Goal: Task Accomplishment & Management: Manage account settings

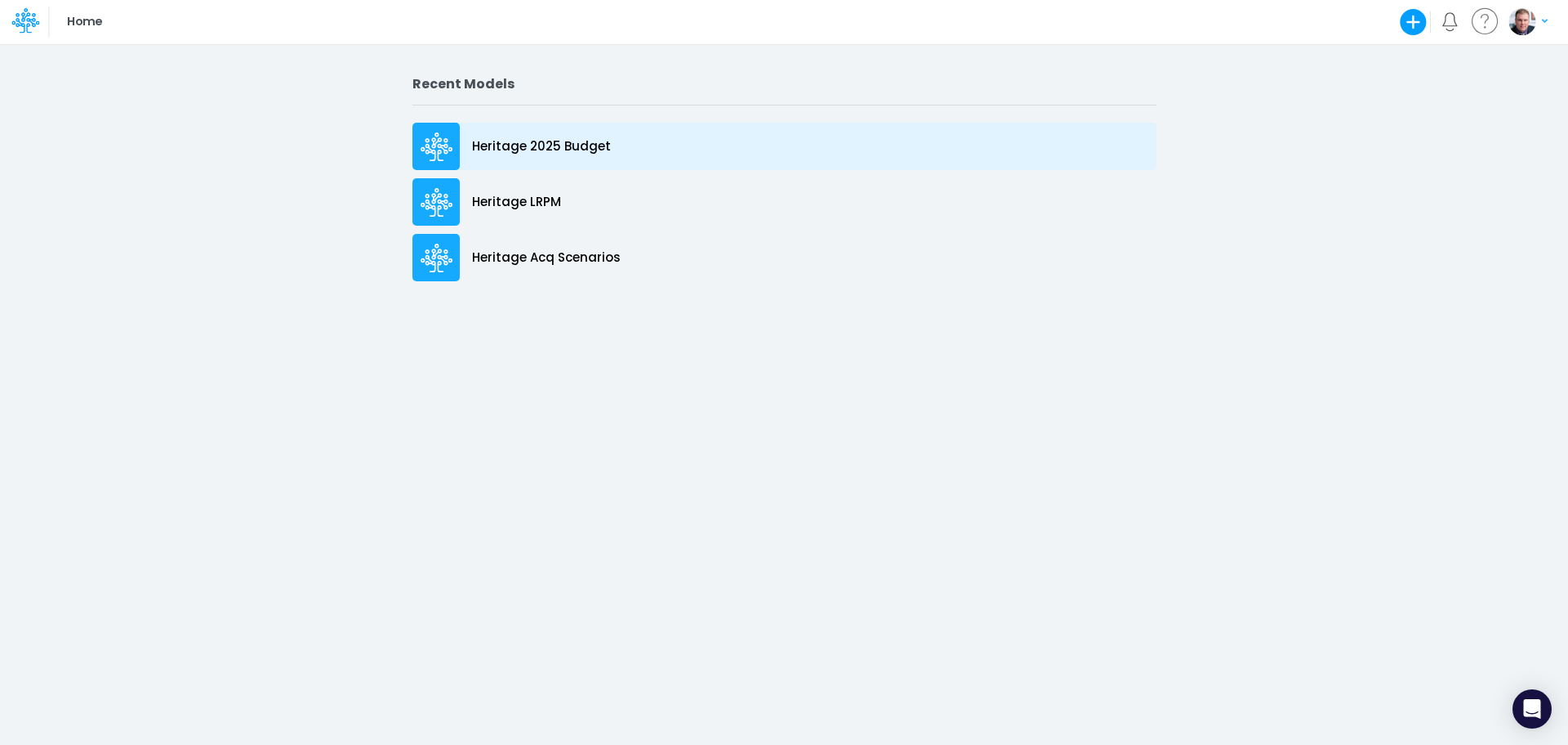
click at [522, 143] on p "Heritage 2025 Budget" at bounding box center [542, 147] width 139 height 19
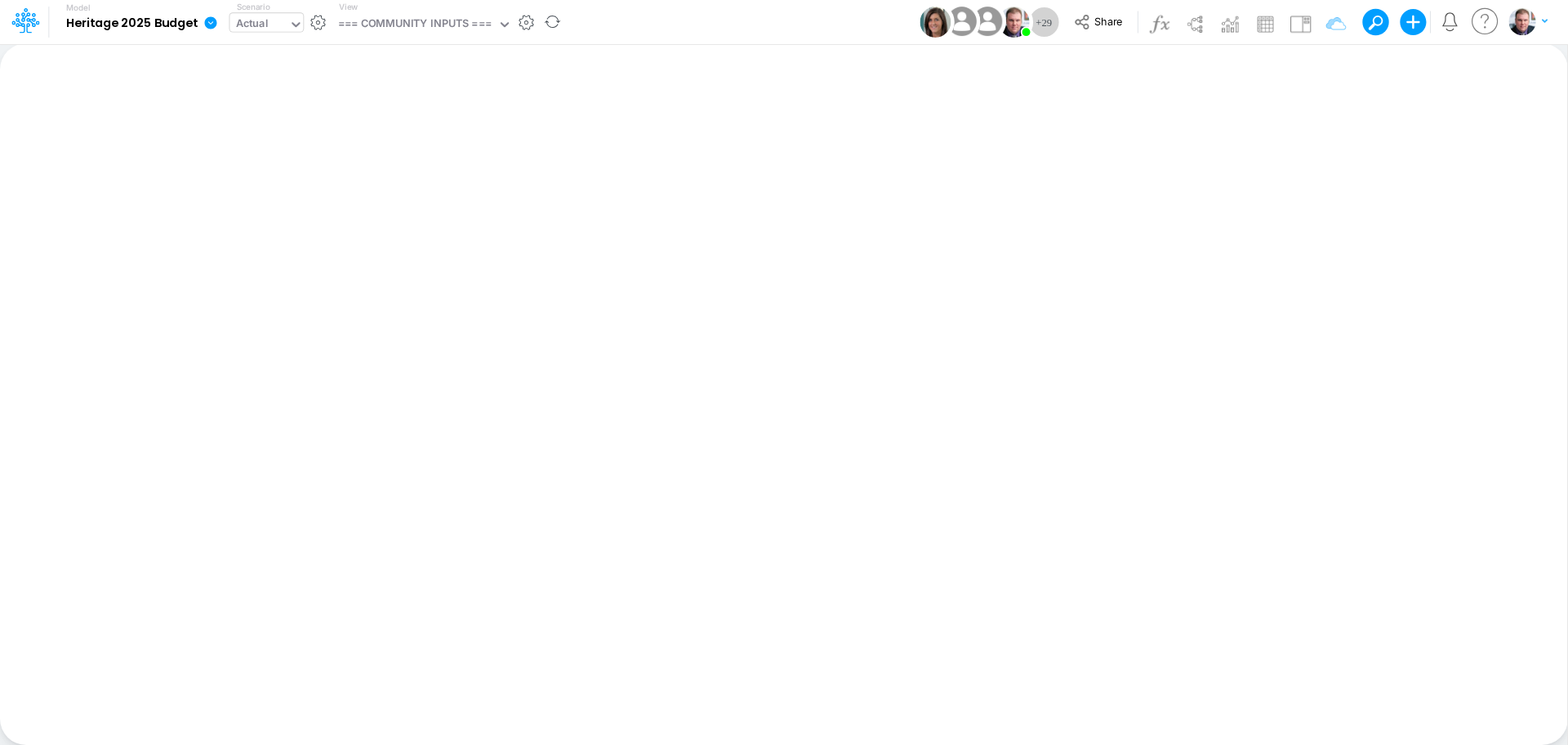
click at [276, 17] on div "Actual" at bounding box center [259, 25] width 59 height 24
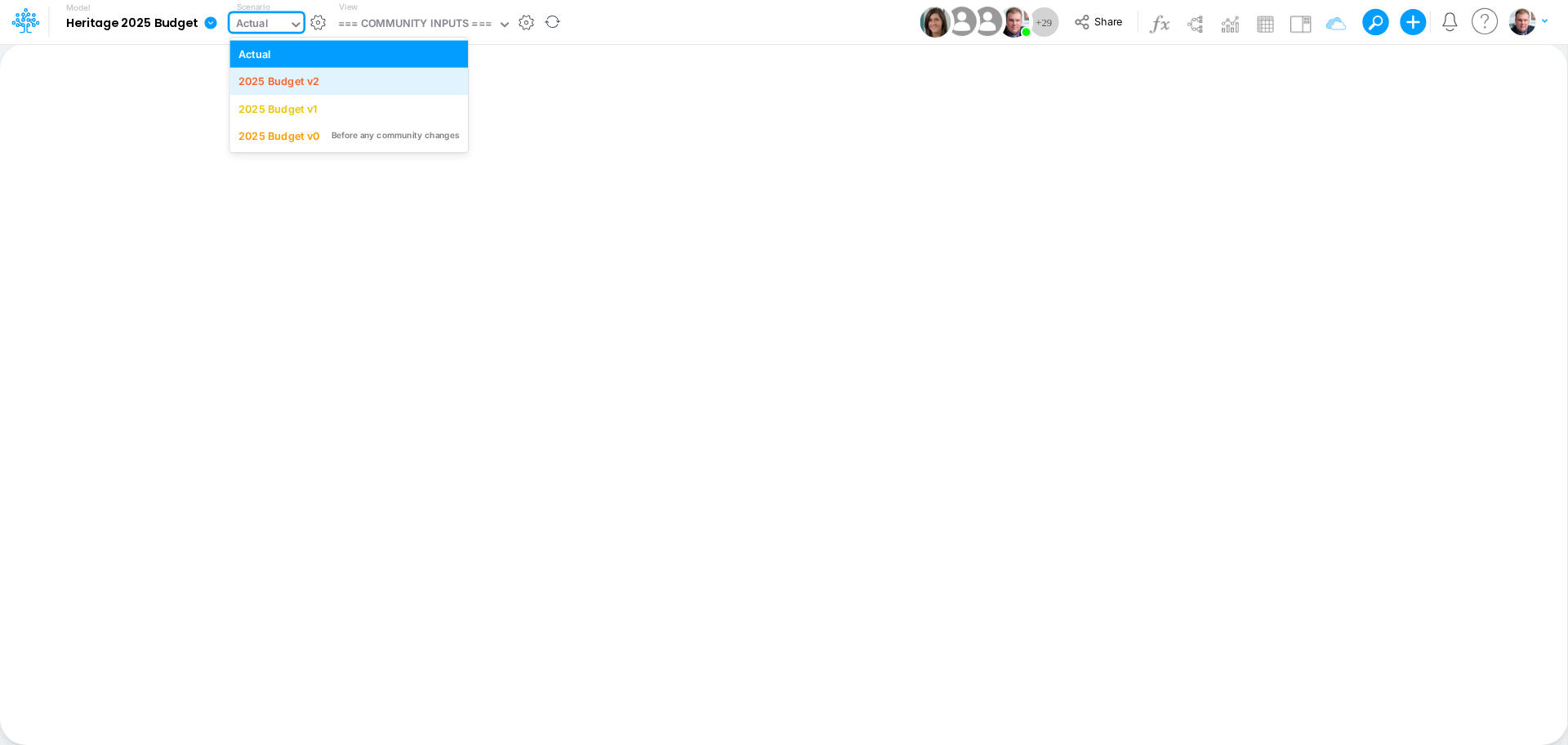
click at [320, 87] on div "2025 Budget v2" at bounding box center [348, 81] width 220 height 15
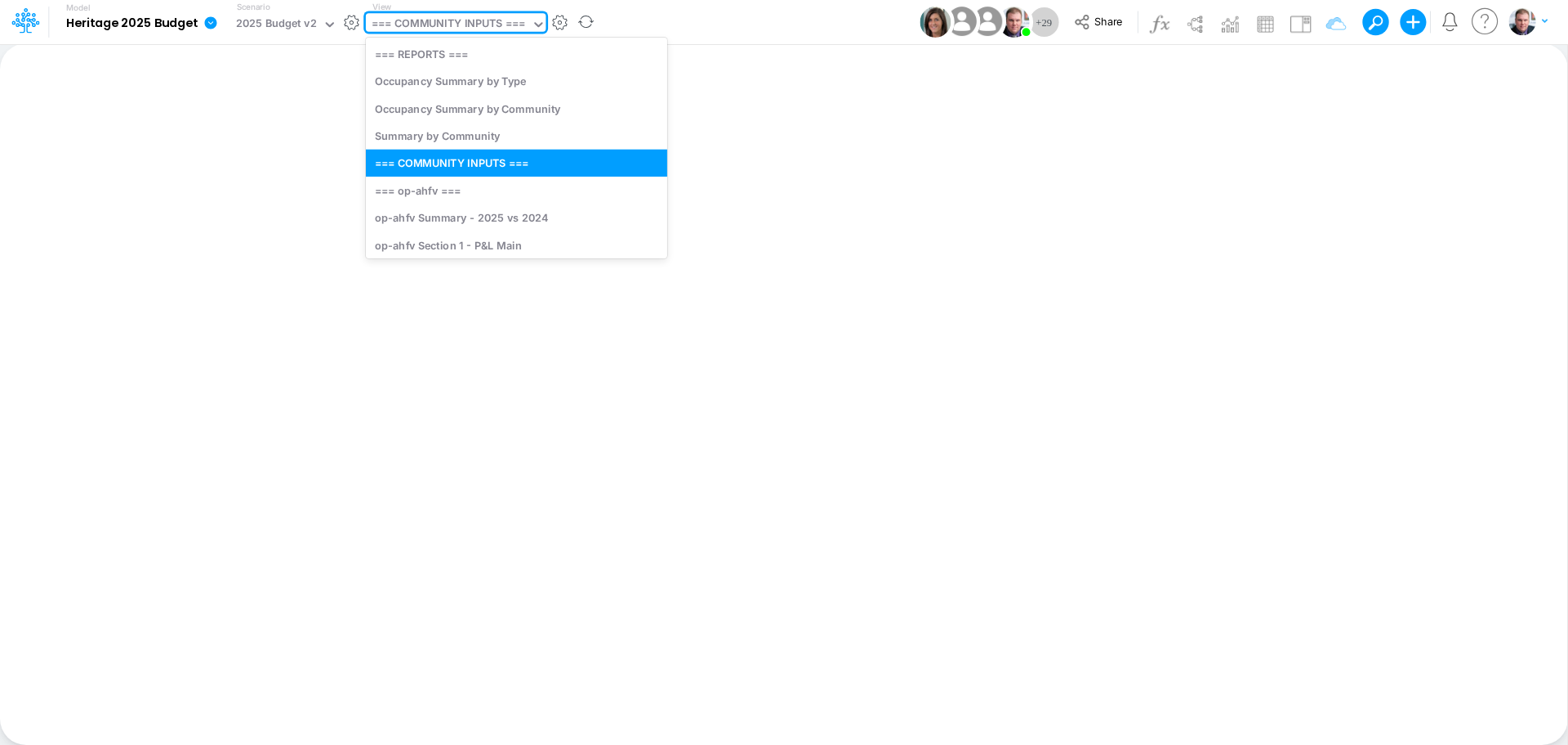
click at [458, 22] on div "=== COMMUNITY INPUTS ===" at bounding box center [448, 25] width 154 height 19
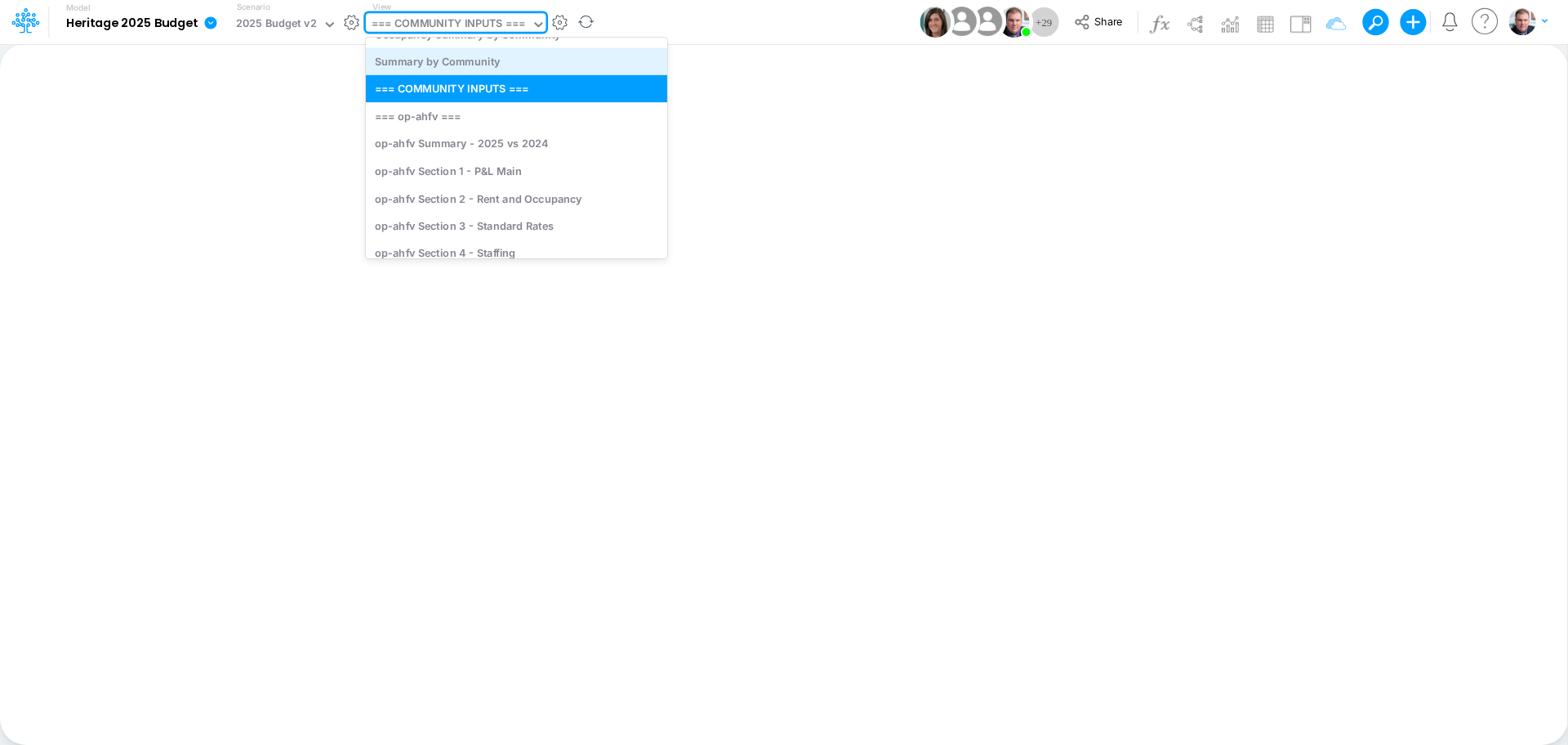
scroll to position [82, 0]
type input "a"
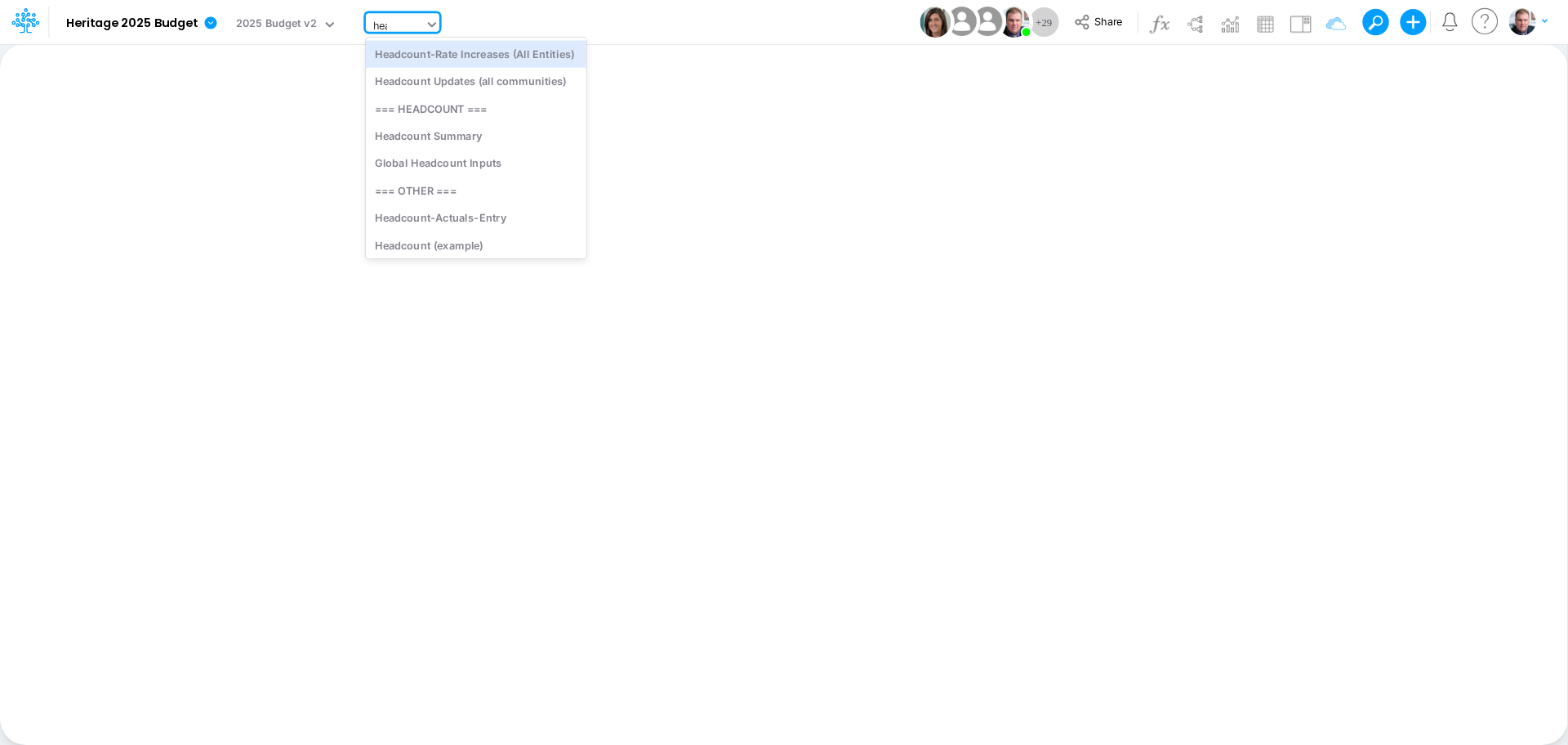
type input "head"
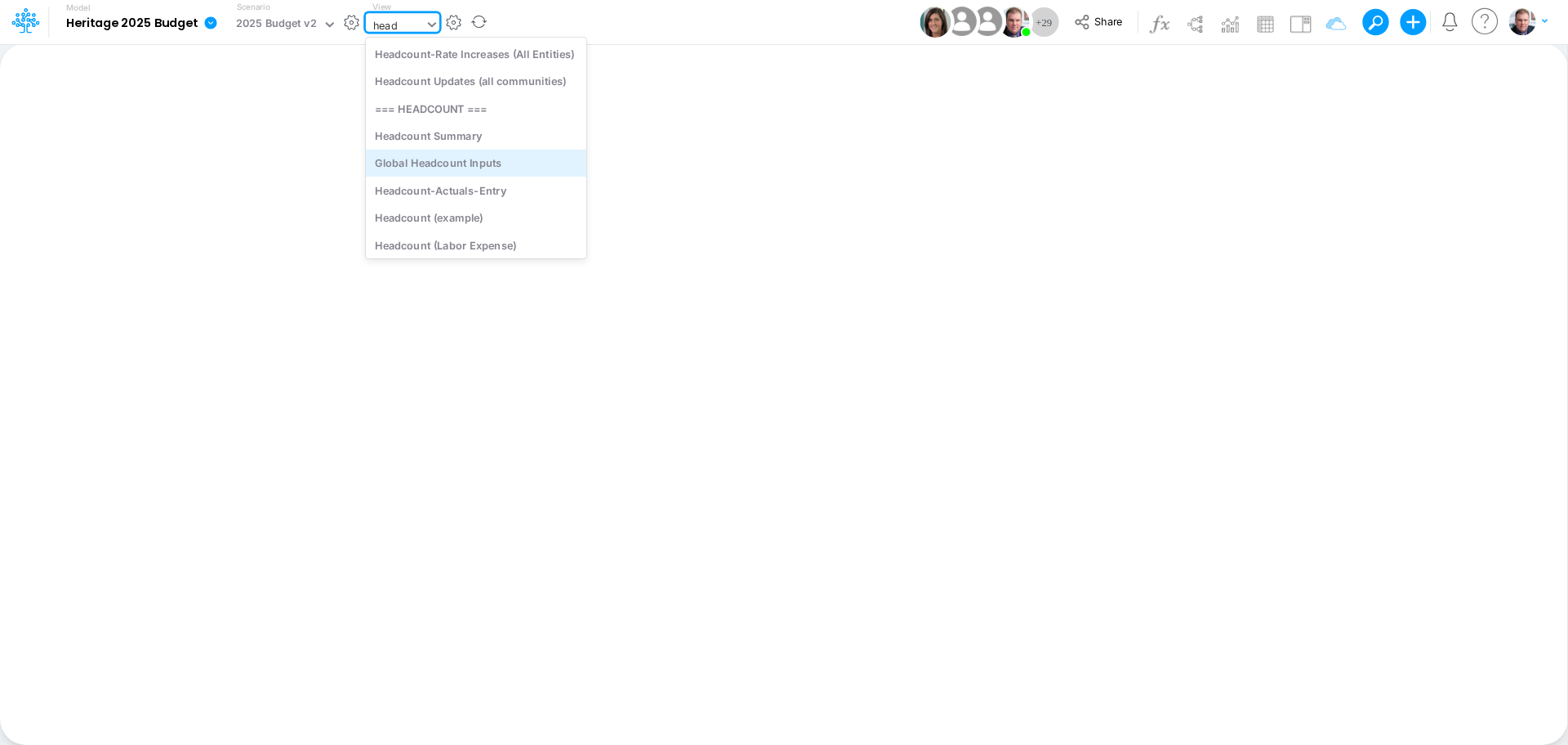
click at [492, 162] on div "Global Headcount Inputs" at bounding box center [475, 163] width 220 height 27
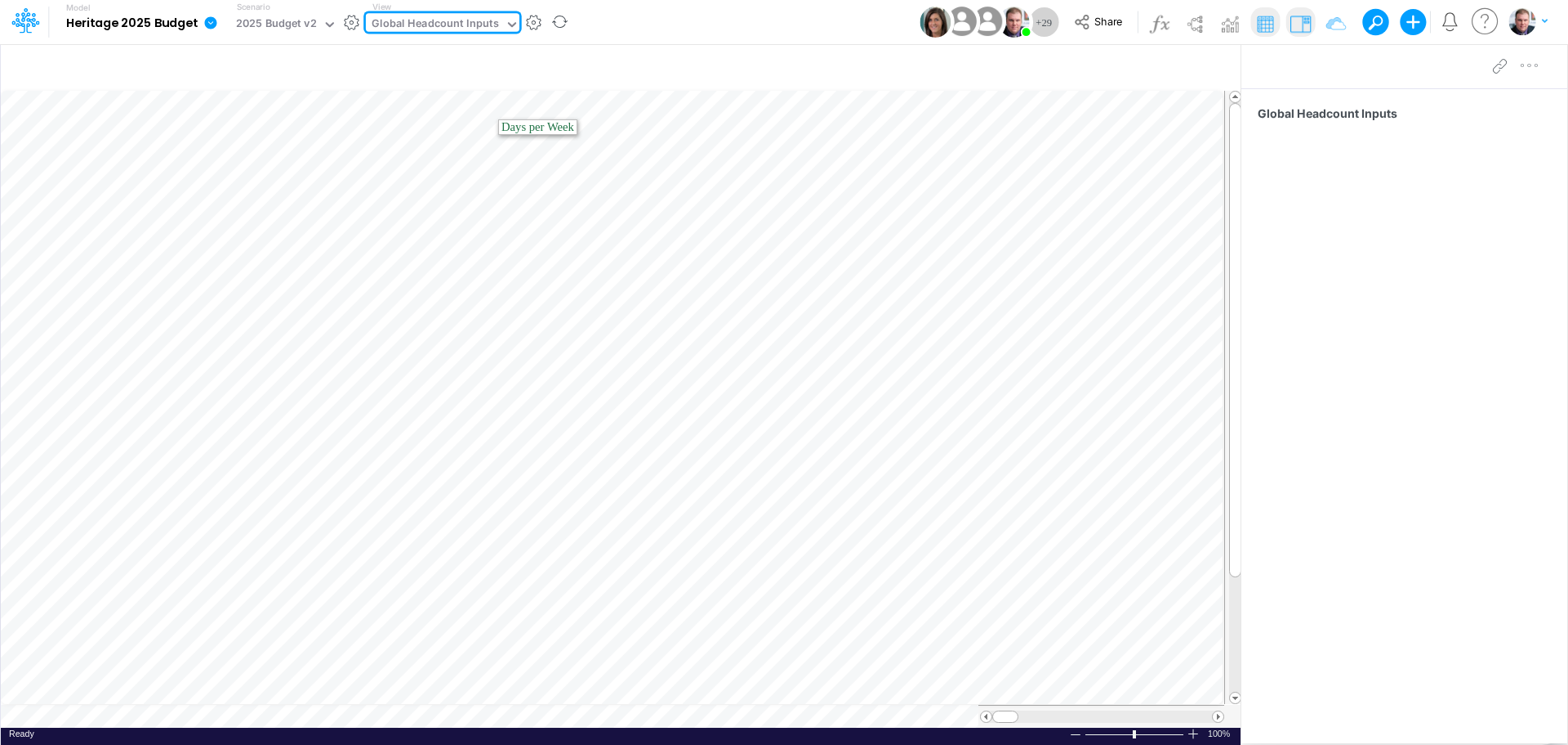
click at [508, 24] on icon at bounding box center [512, 24] width 8 height 5
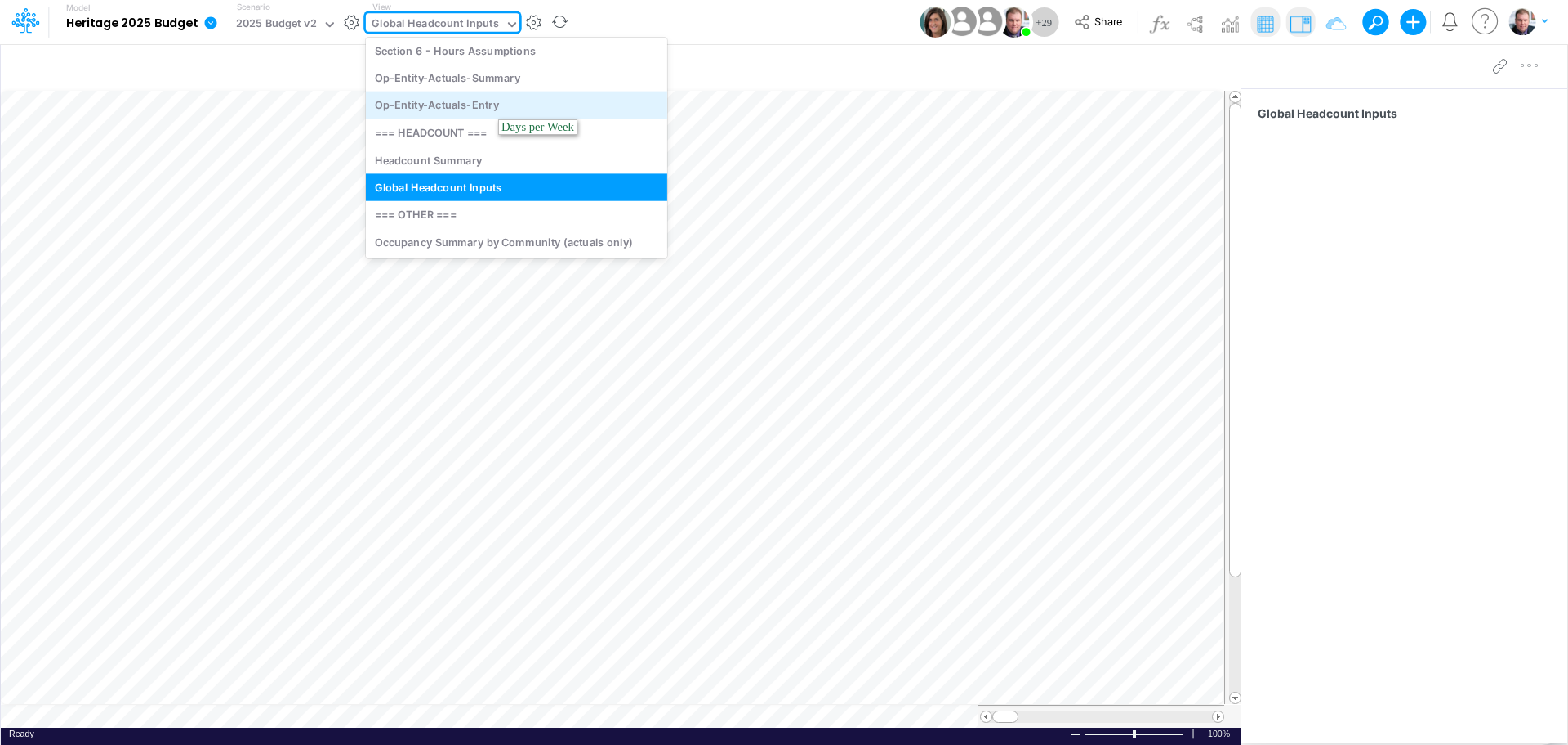
scroll to position [6250, 0]
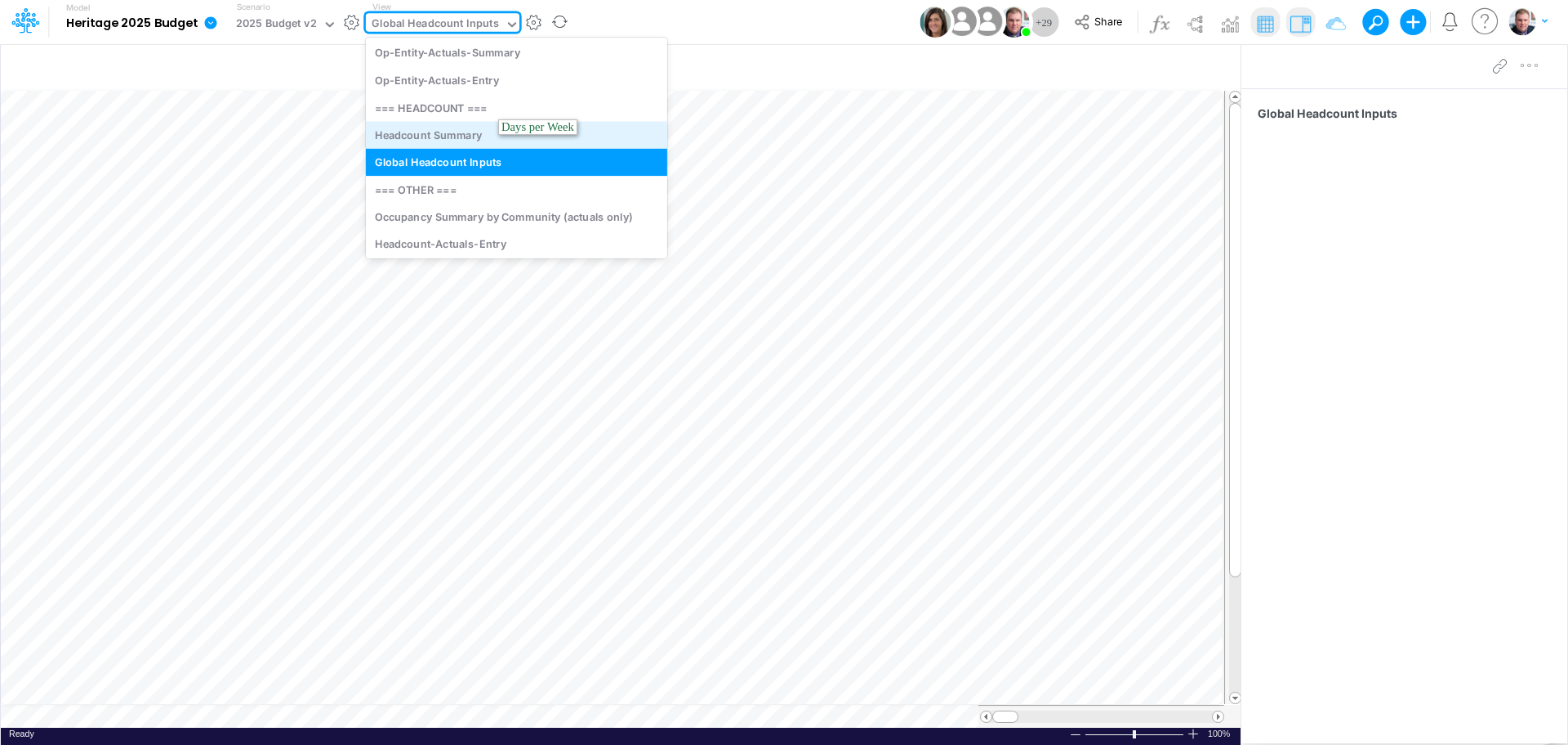
click at [460, 136] on div "Headcount Summary" at bounding box center [516, 135] width 301 height 27
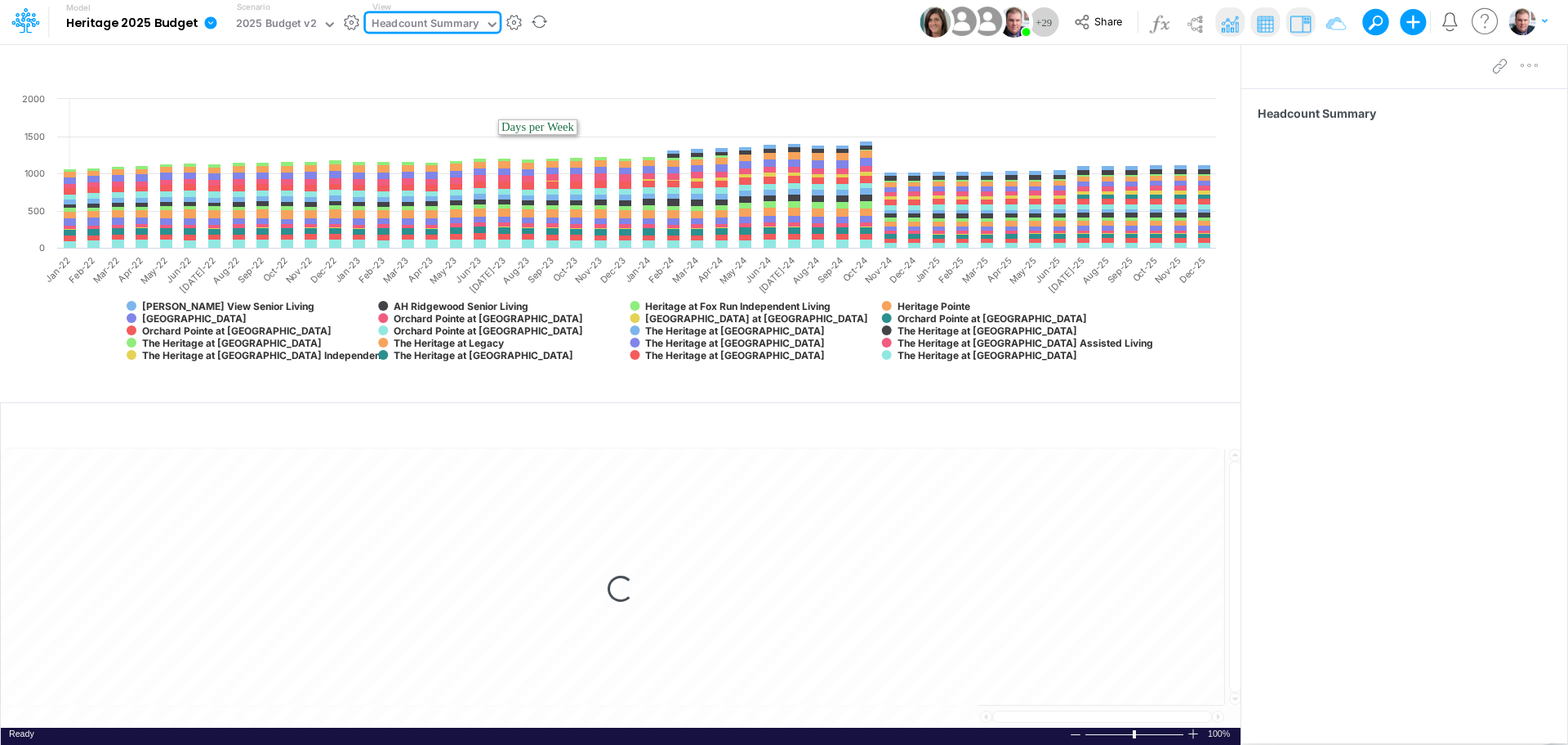
click at [470, 25] on div "Headcount Summary" at bounding box center [424, 25] width 107 height 19
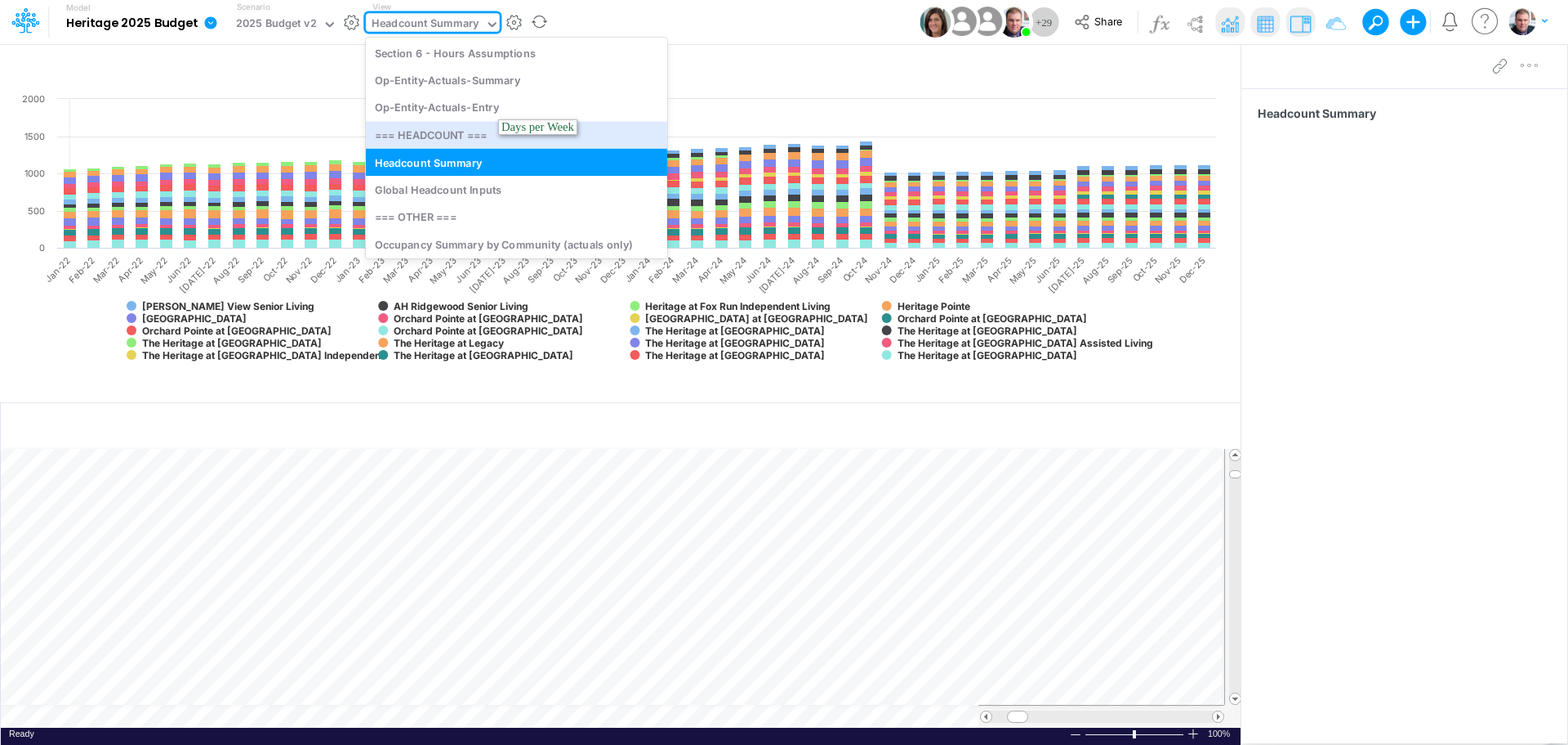
scroll to position [6137, 0]
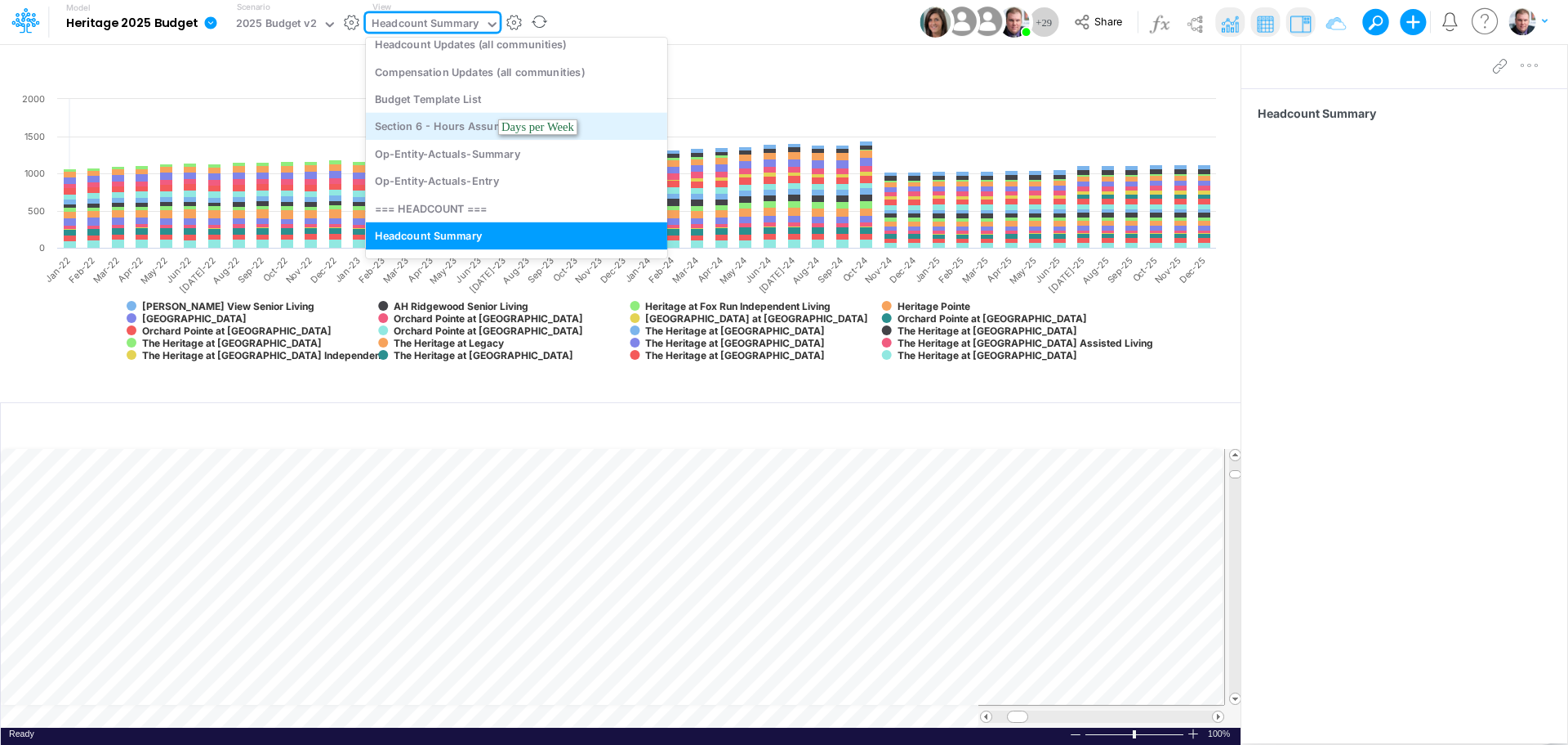
click at [465, 127] on div "Section 6 - Hours Assumptions" at bounding box center [516, 126] width 301 height 27
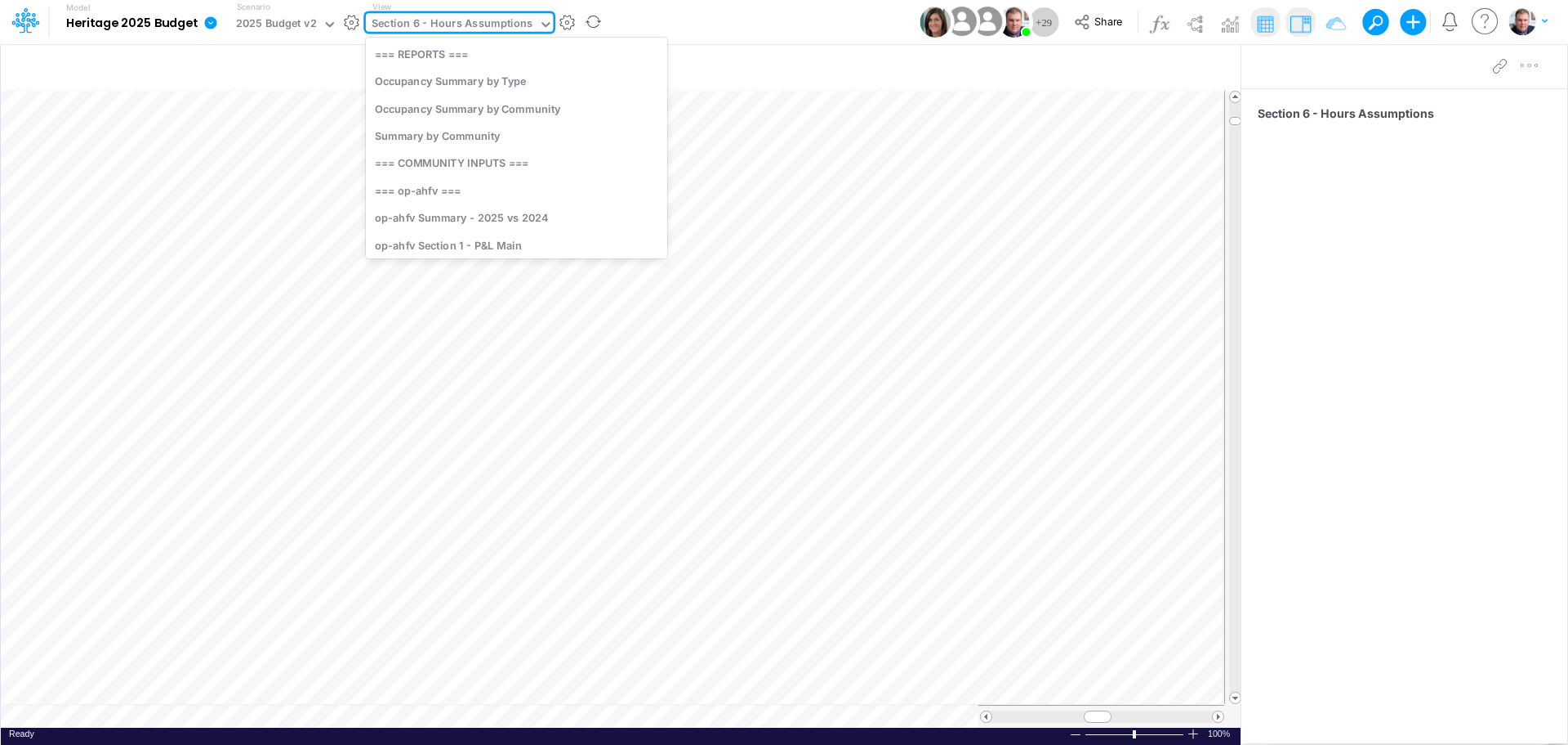
click at [511, 25] on div "Section 6 - Hours Assumptions" at bounding box center [451, 25] width 161 height 19
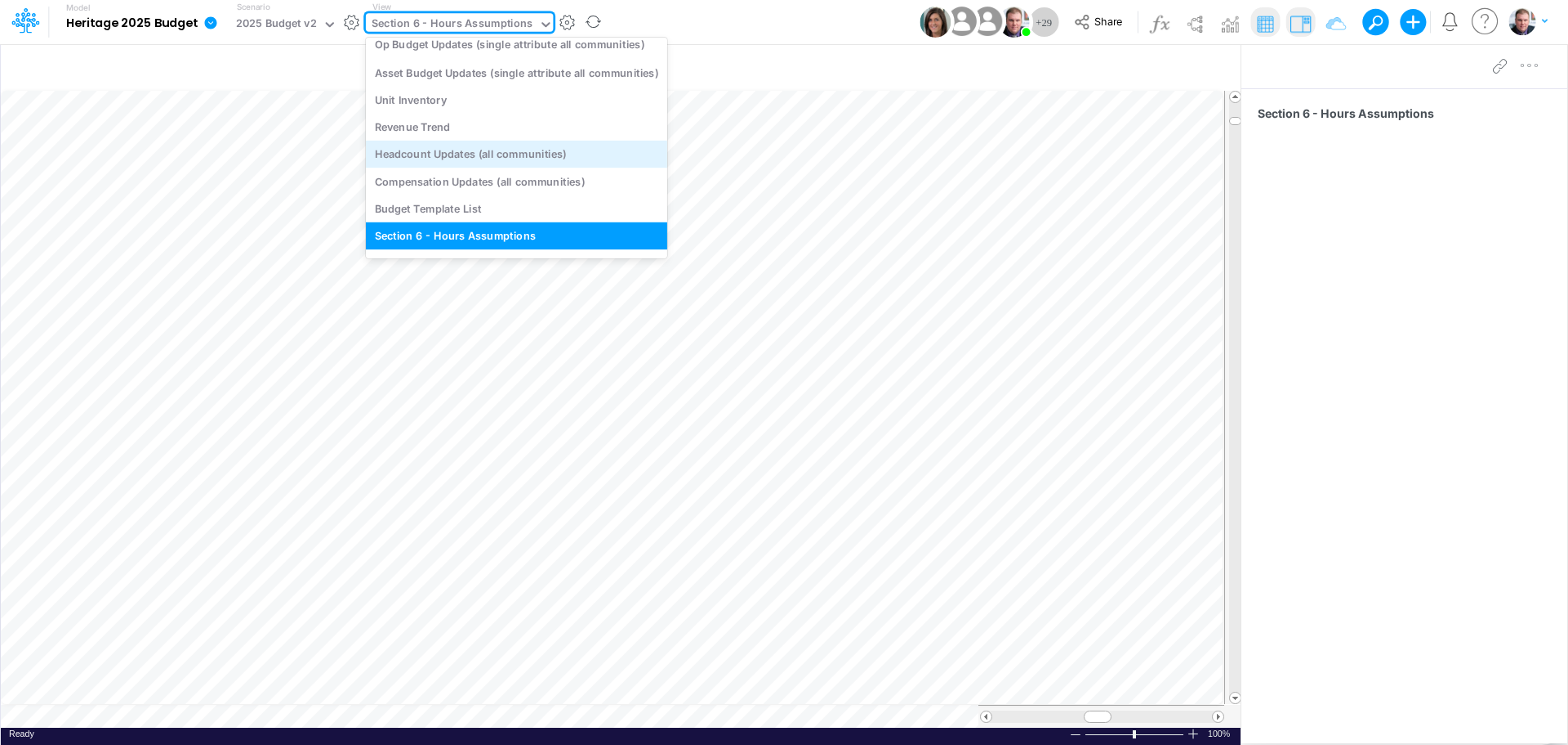
click at [517, 154] on div "Headcount Updates (all communities)" at bounding box center [516, 154] width 301 height 27
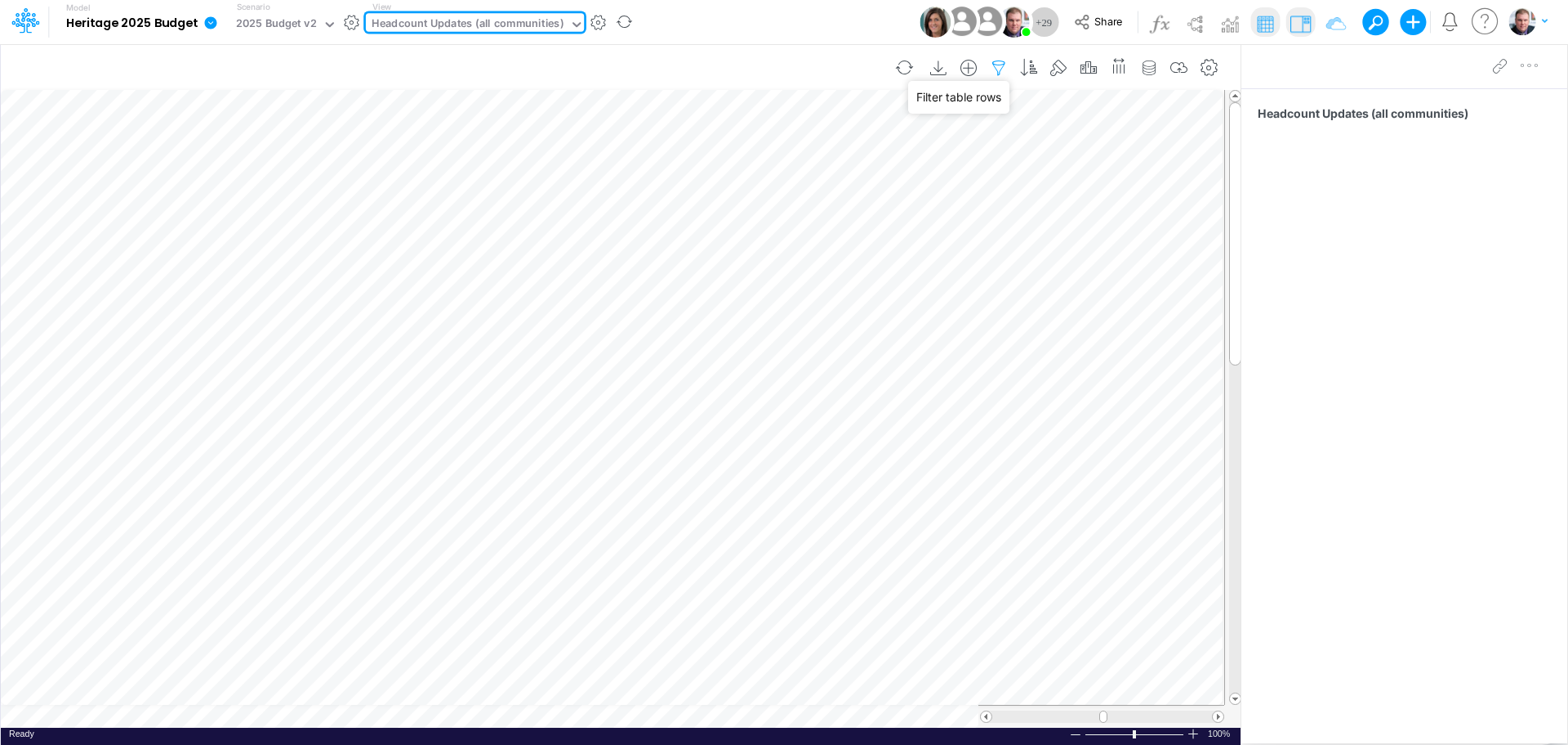
click at [996, 66] on icon "button" at bounding box center [999, 68] width 24 height 17
select select "notEqual"
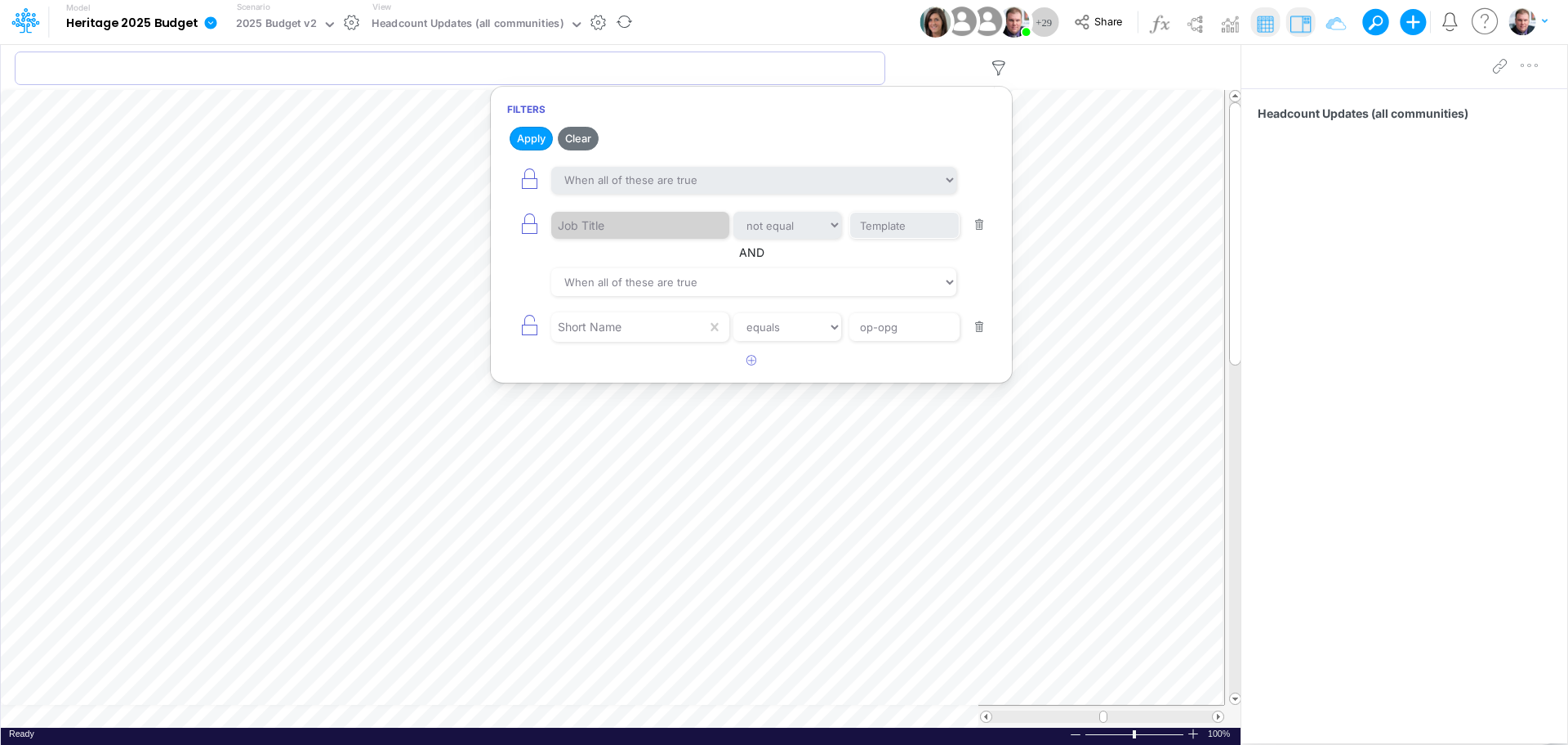
drag, startPoint x: 856, startPoint y: 51, endPoint x: 856, endPoint y: 24, distance: 27.0
click at [856, 24] on div "Model Heritage 2025 Budget Edit model settings Duplicate Import QuickBooks Quic…" at bounding box center [784, 372] width 1568 height 745
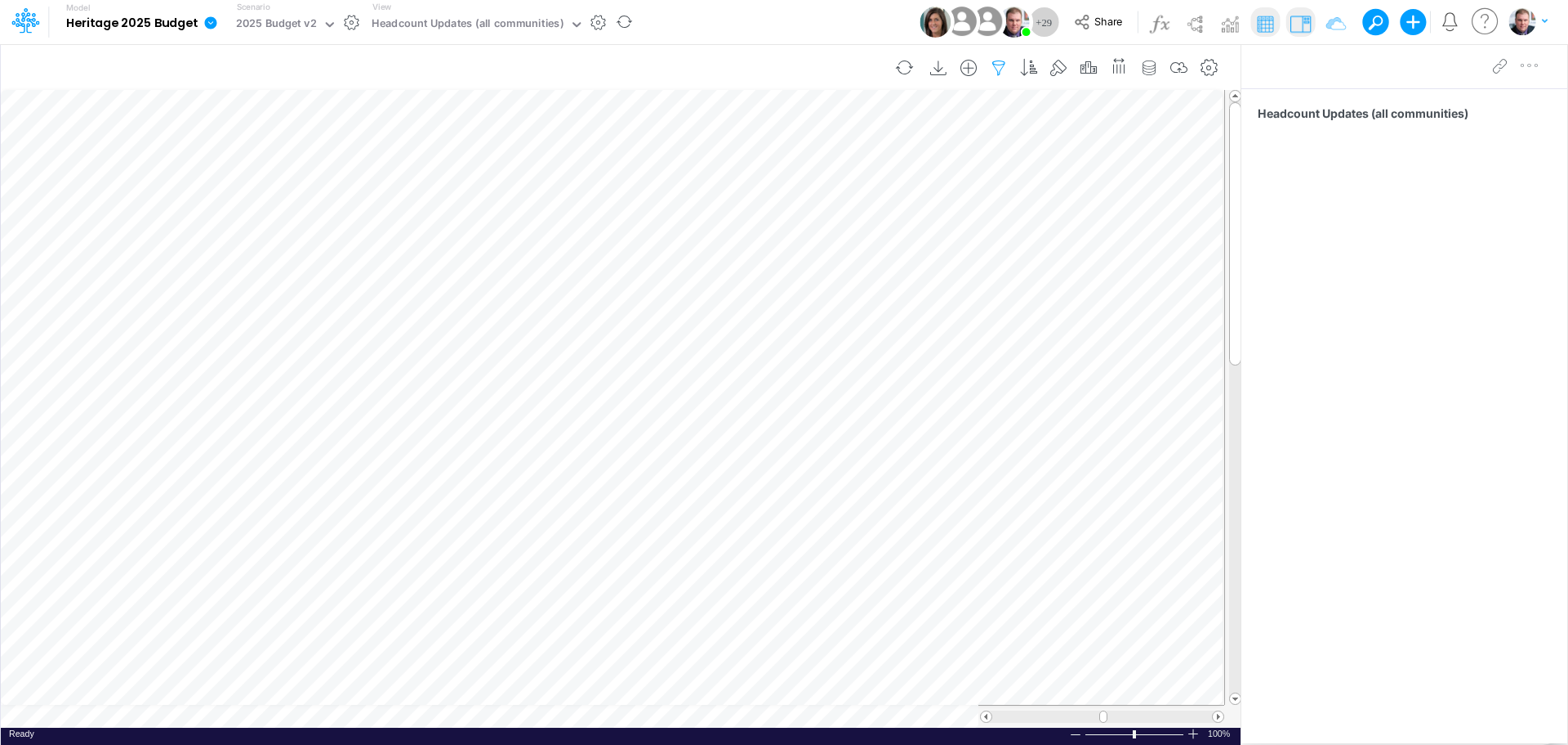
click at [996, 64] on icon "button" at bounding box center [999, 68] width 24 height 17
select select "notEqual"
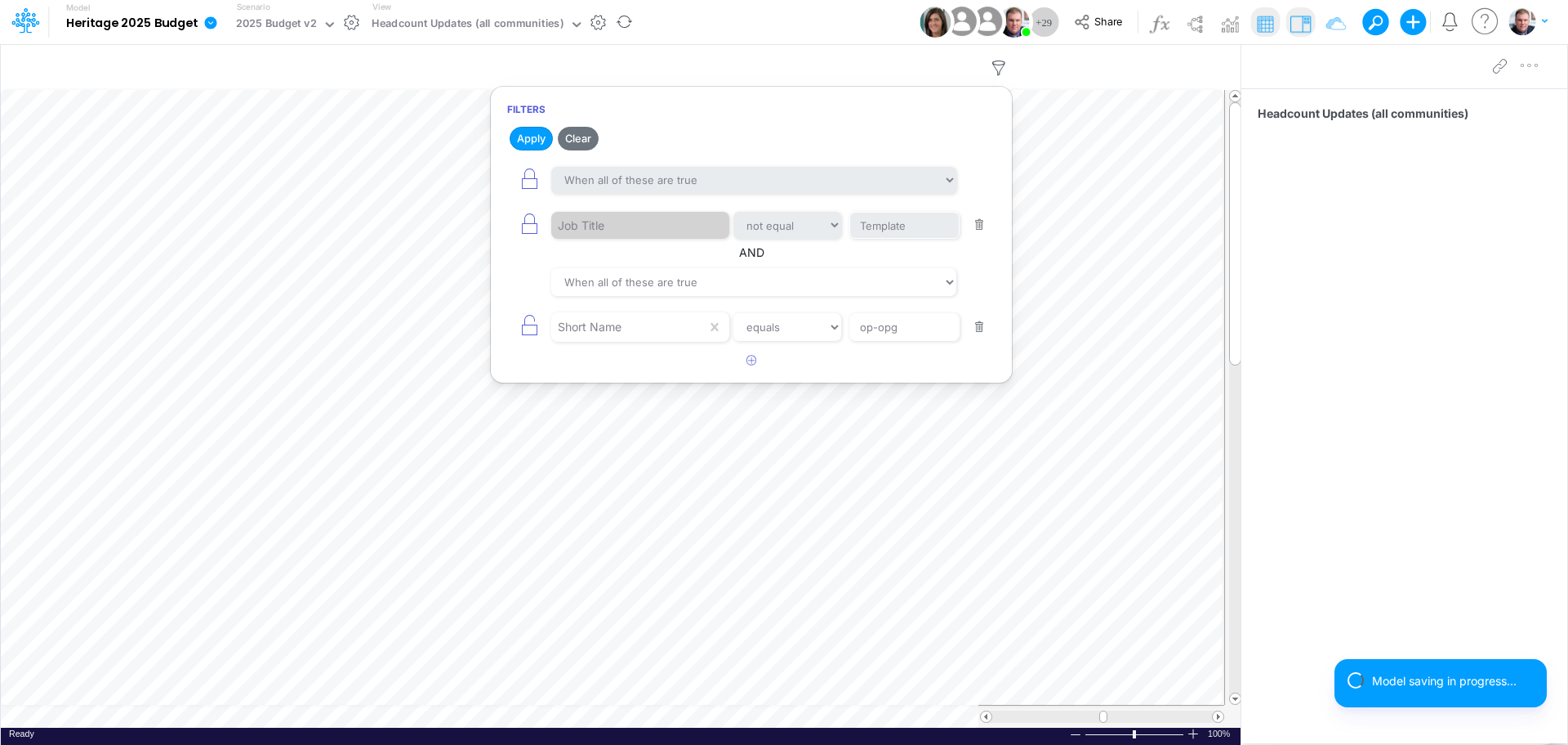
click at [974, 323] on button "button" at bounding box center [979, 327] width 32 height 22
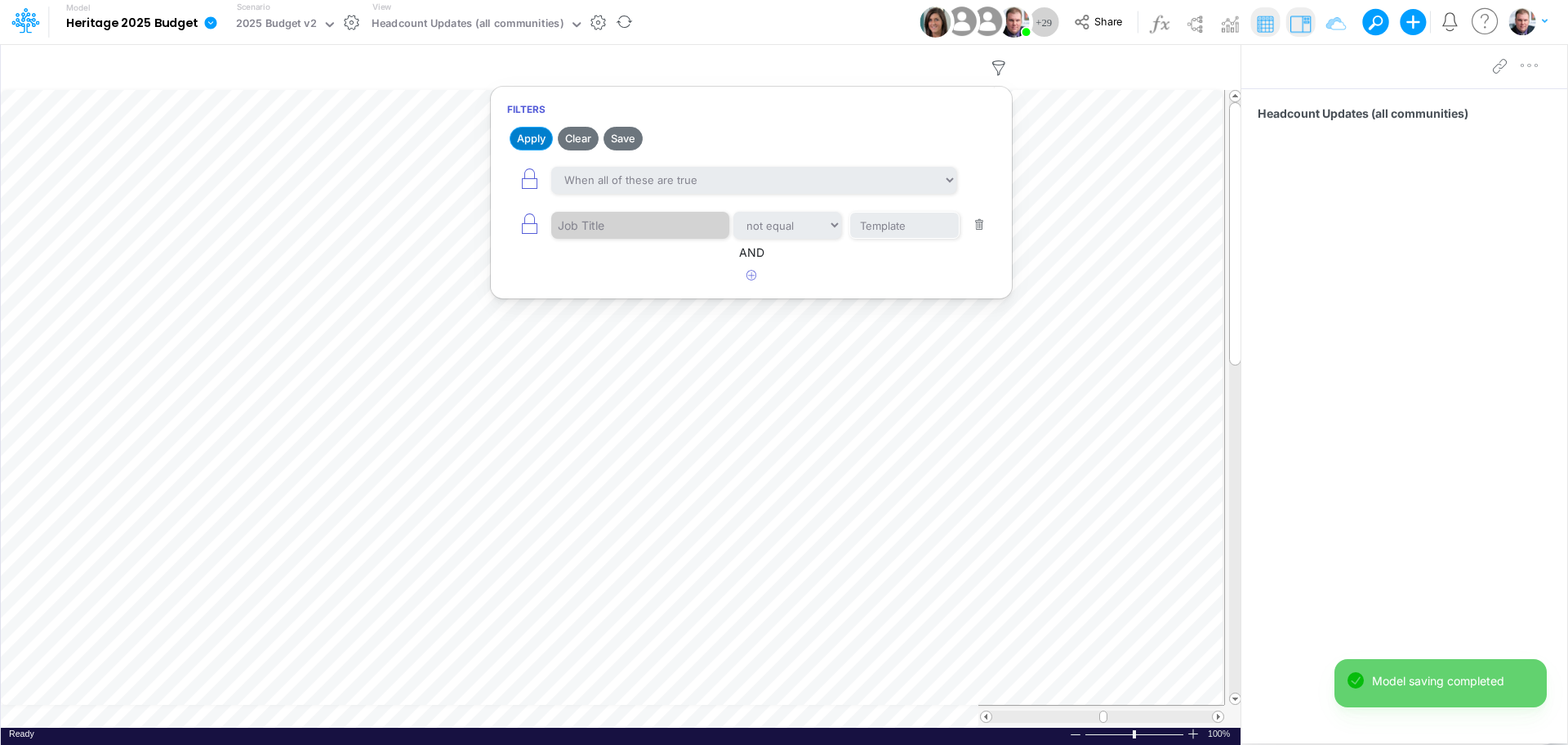
click at [539, 139] on button "Apply" at bounding box center [531, 139] width 43 height 24
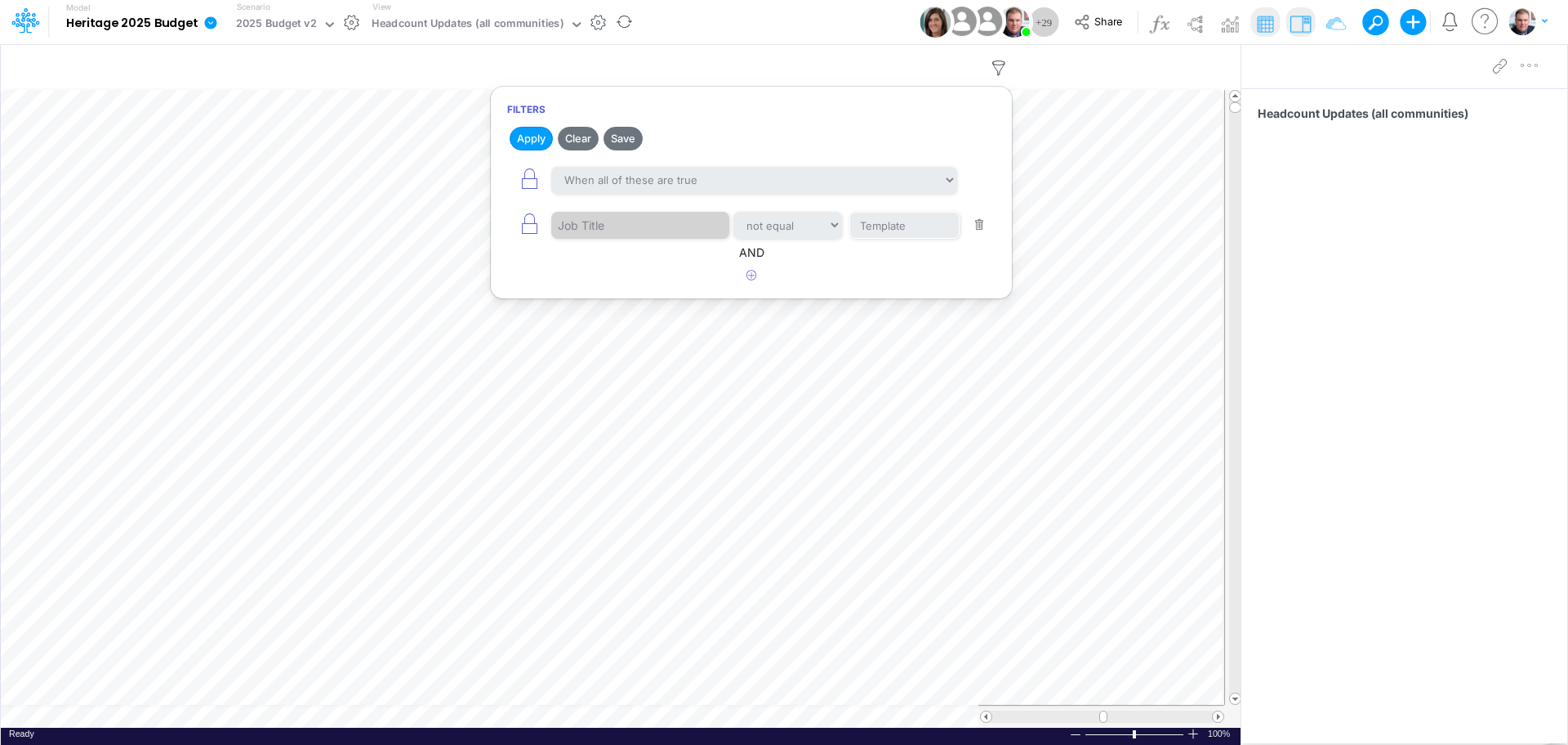
click at [737, 10] on div "Model Heritage 2025 Budget Edit model settings Duplicate Import QuickBooks Quic…" at bounding box center [784, 22] width 1411 height 44
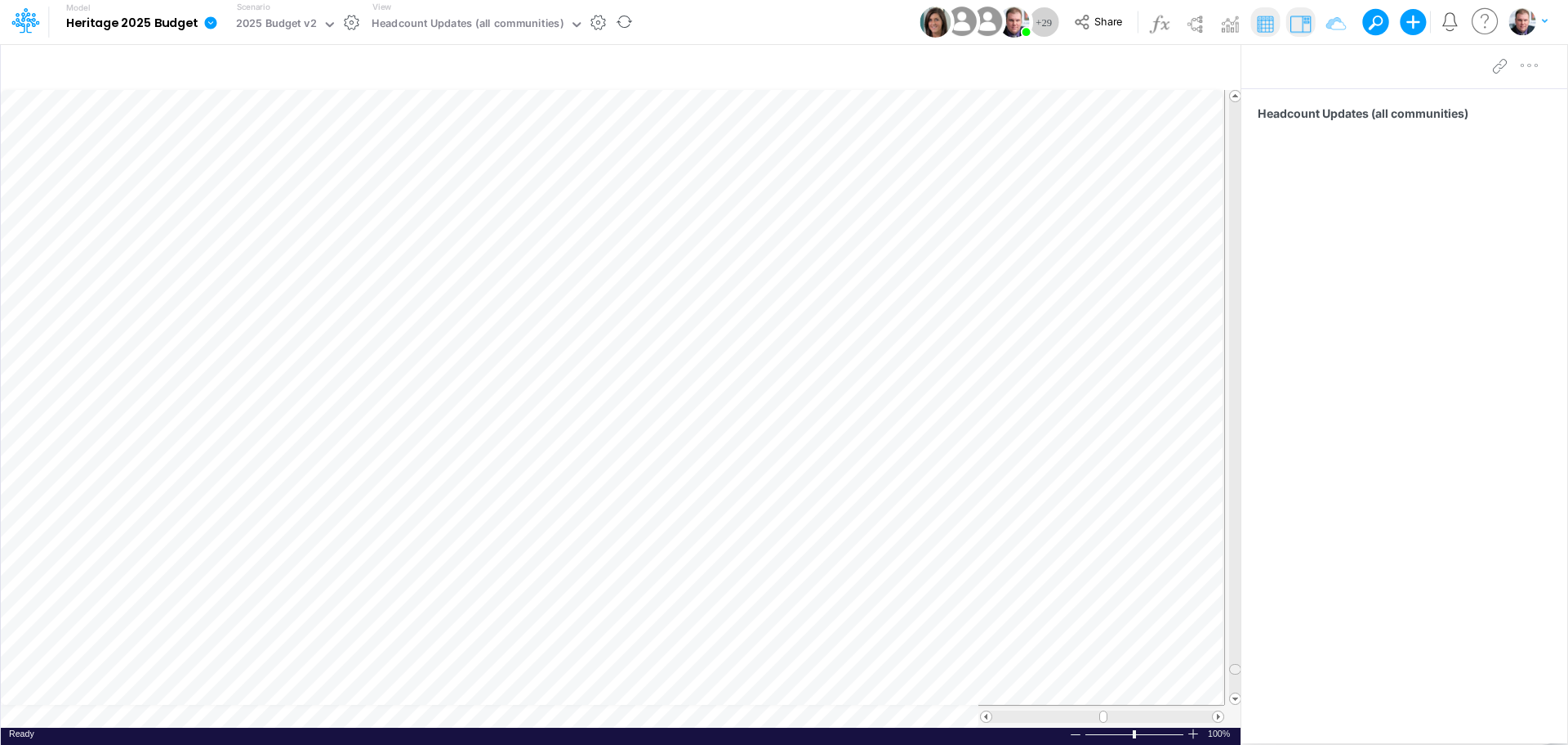
scroll to position [8, 0]
click at [1172, 93] on tr at bounding box center [621, 397] width 1242 height 615
click at [1186, 66] on icon "button" at bounding box center [1178, 68] width 24 height 17
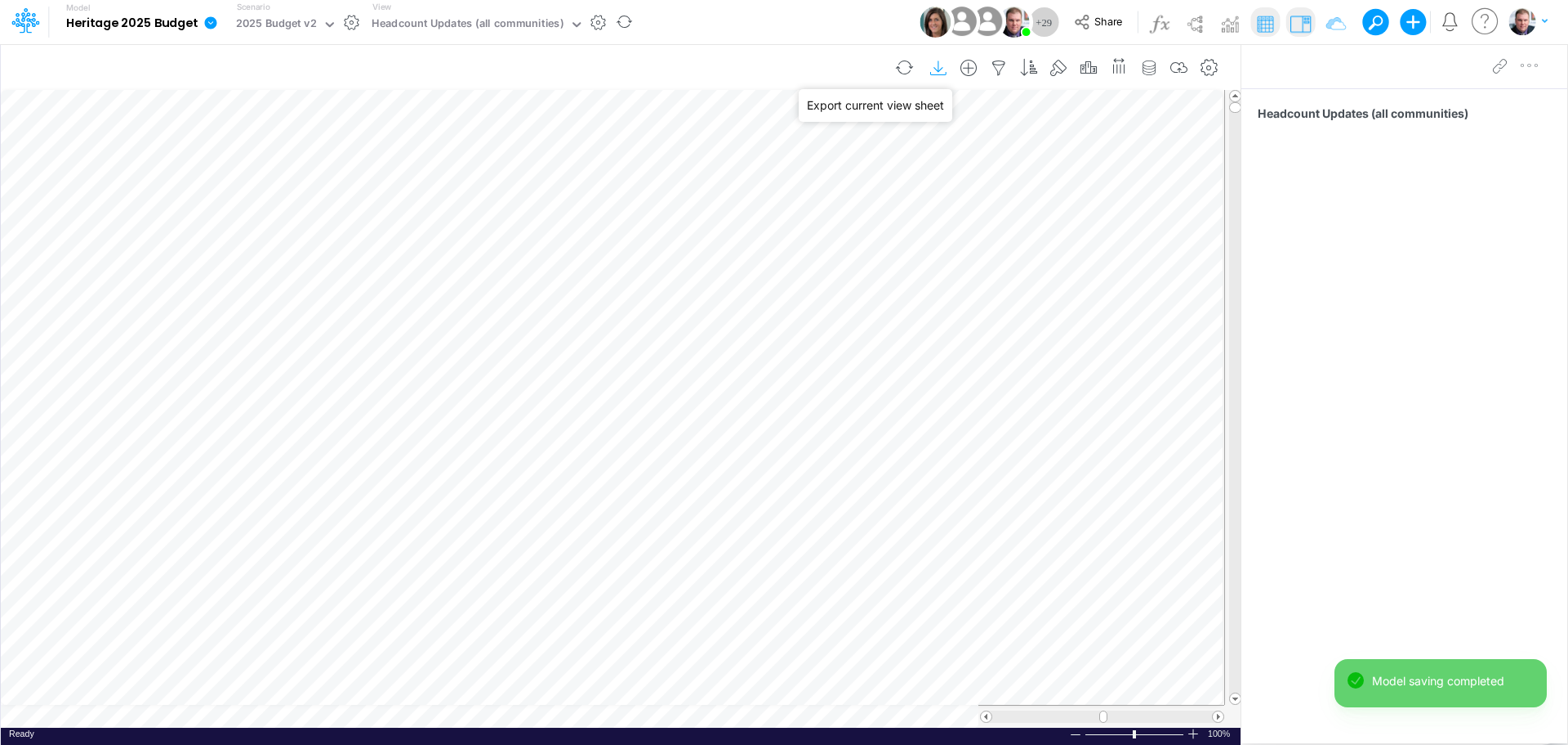
click at [941, 68] on icon "button" at bounding box center [939, 68] width 24 height 17
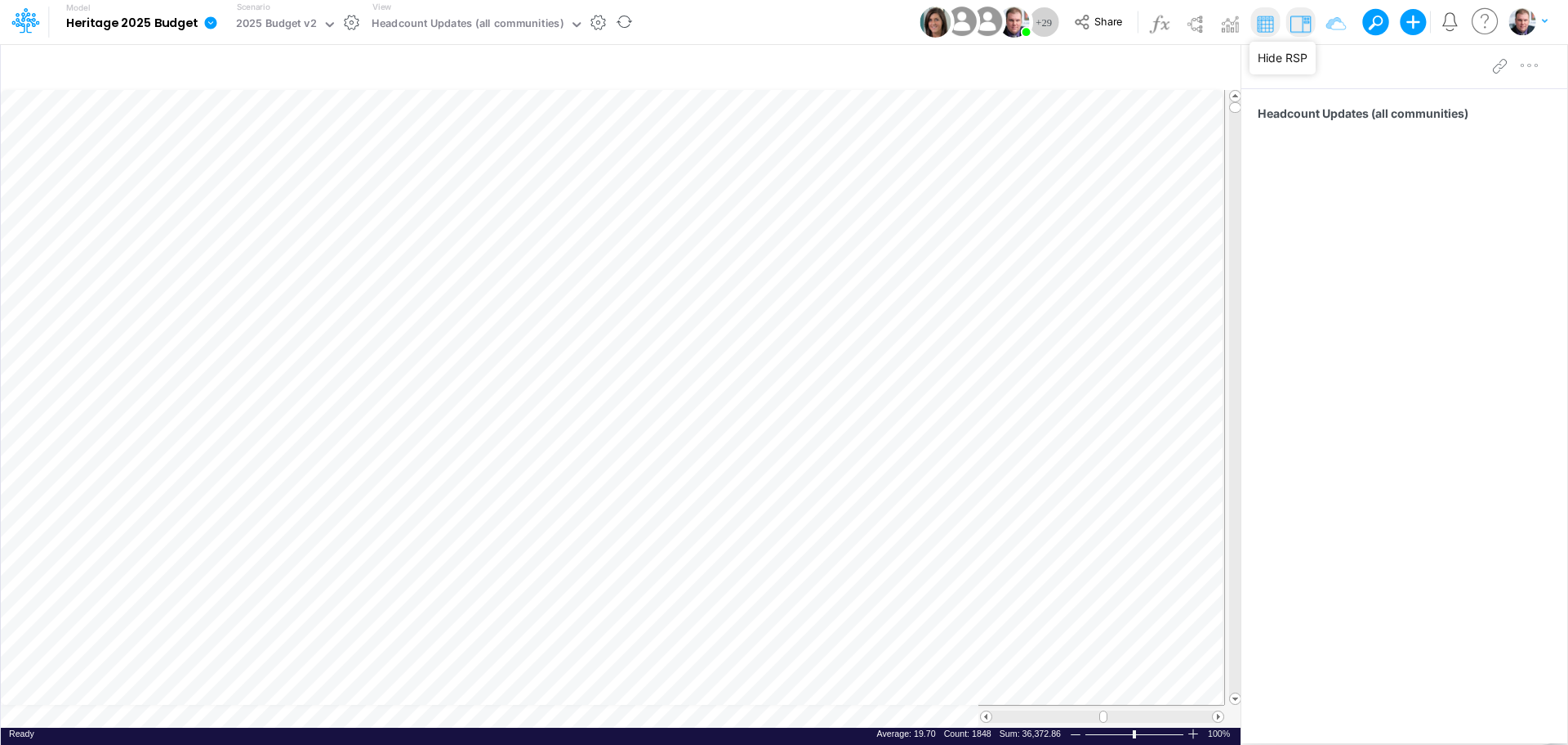
click at [1298, 24] on img at bounding box center [1300, 23] width 26 height 26
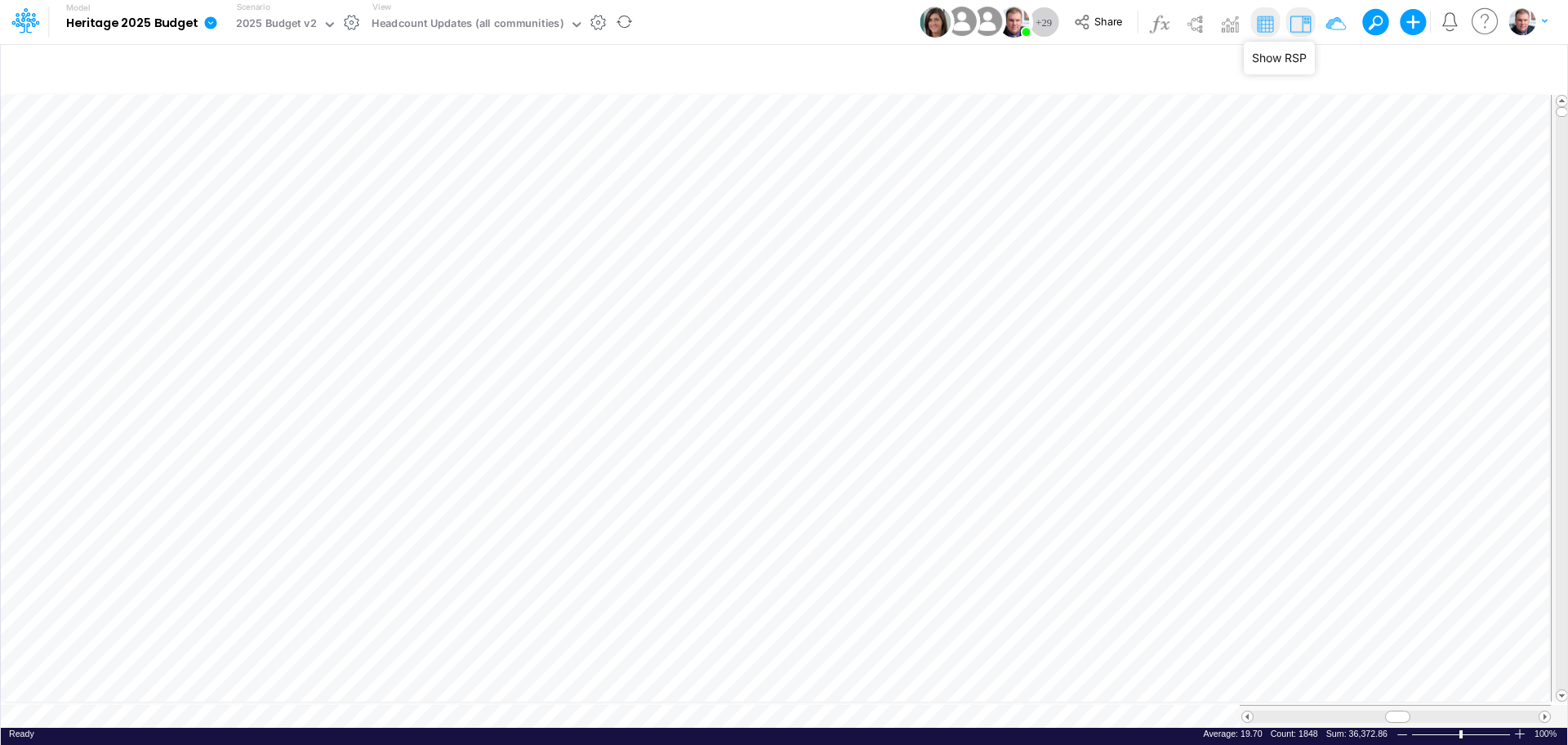
click at [1298, 24] on img at bounding box center [1300, 23] width 26 height 26
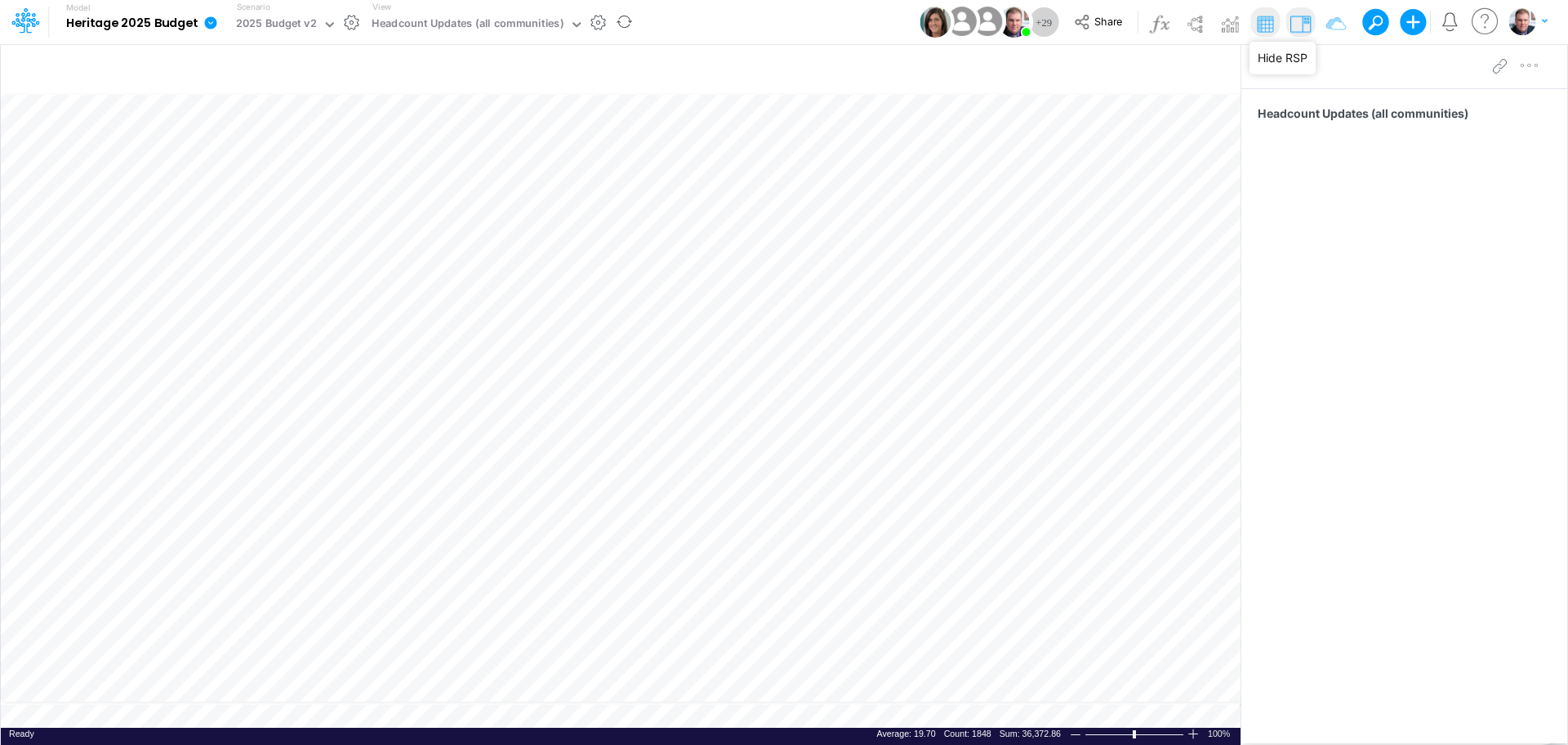
click at [1298, 24] on img at bounding box center [1300, 23] width 26 height 26
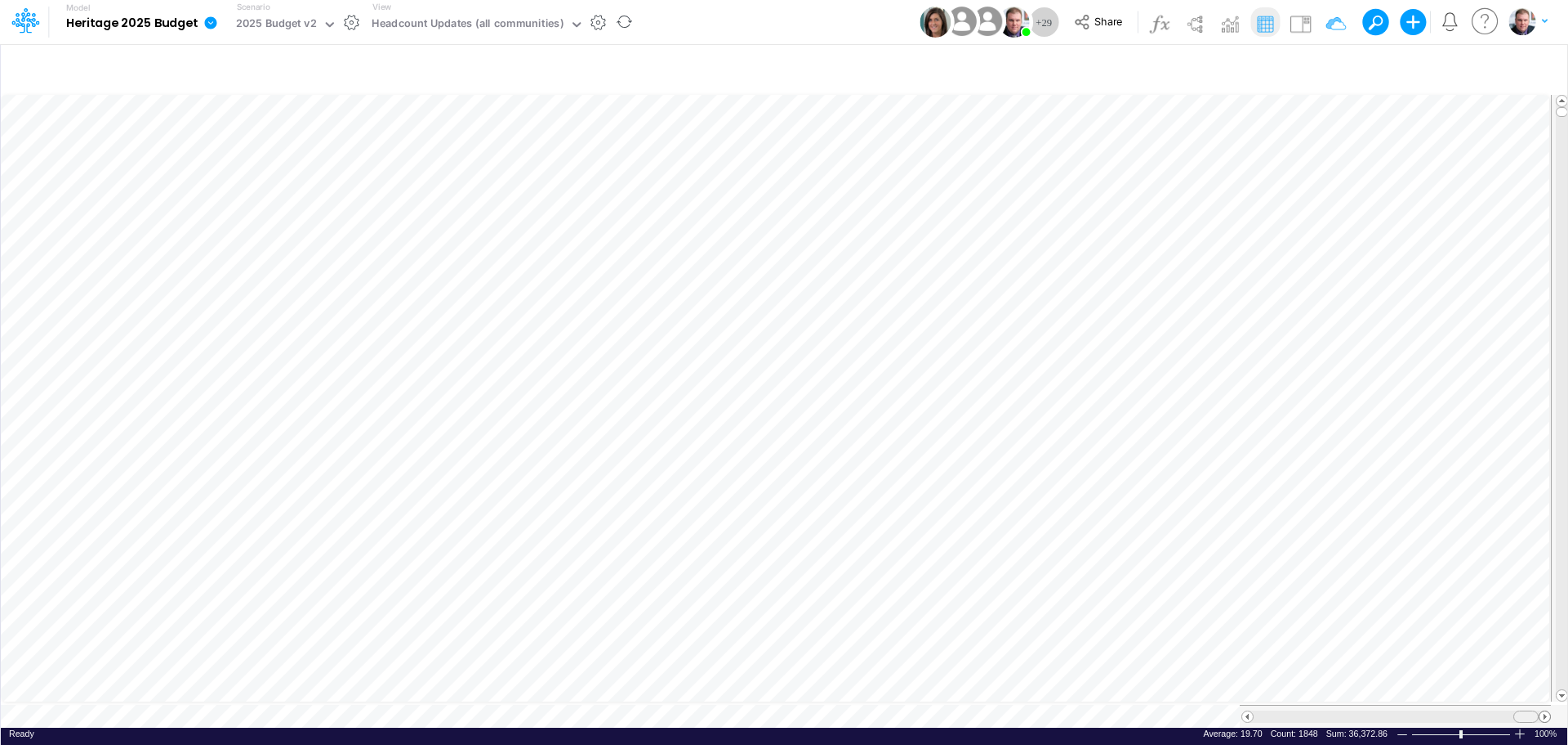
drag, startPoint x: 1389, startPoint y: 707, endPoint x: 1540, endPoint y: 705, distance: 151.0
click at [1540, 710] on div at bounding box center [1397, 716] width 310 height 13
click at [1534, 67] on icon "button" at bounding box center [1535, 69] width 24 height 17
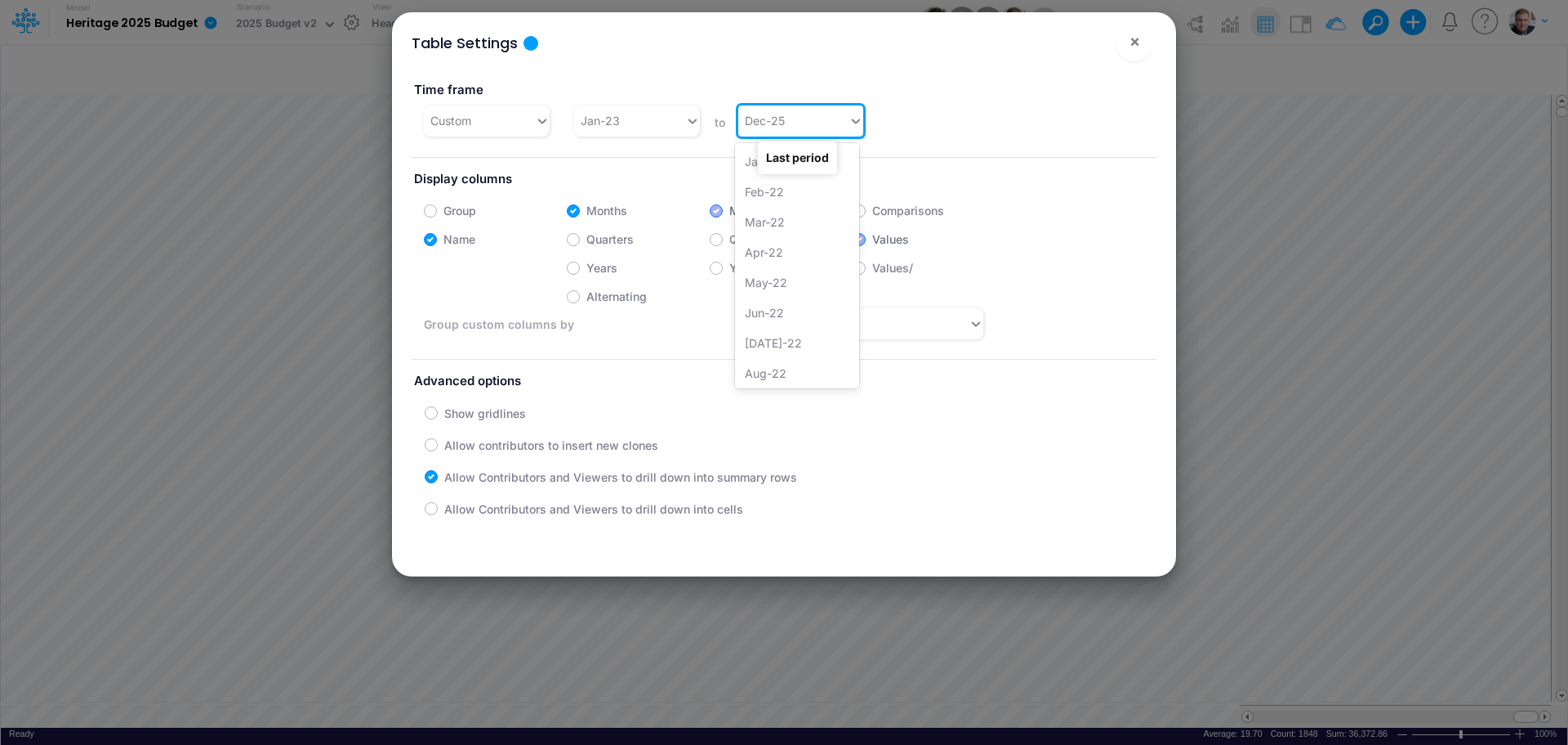
click at [810, 114] on div "Dec-25" at bounding box center [794, 120] width 111 height 27
click at [1141, 44] on button "×" at bounding box center [1134, 41] width 39 height 39
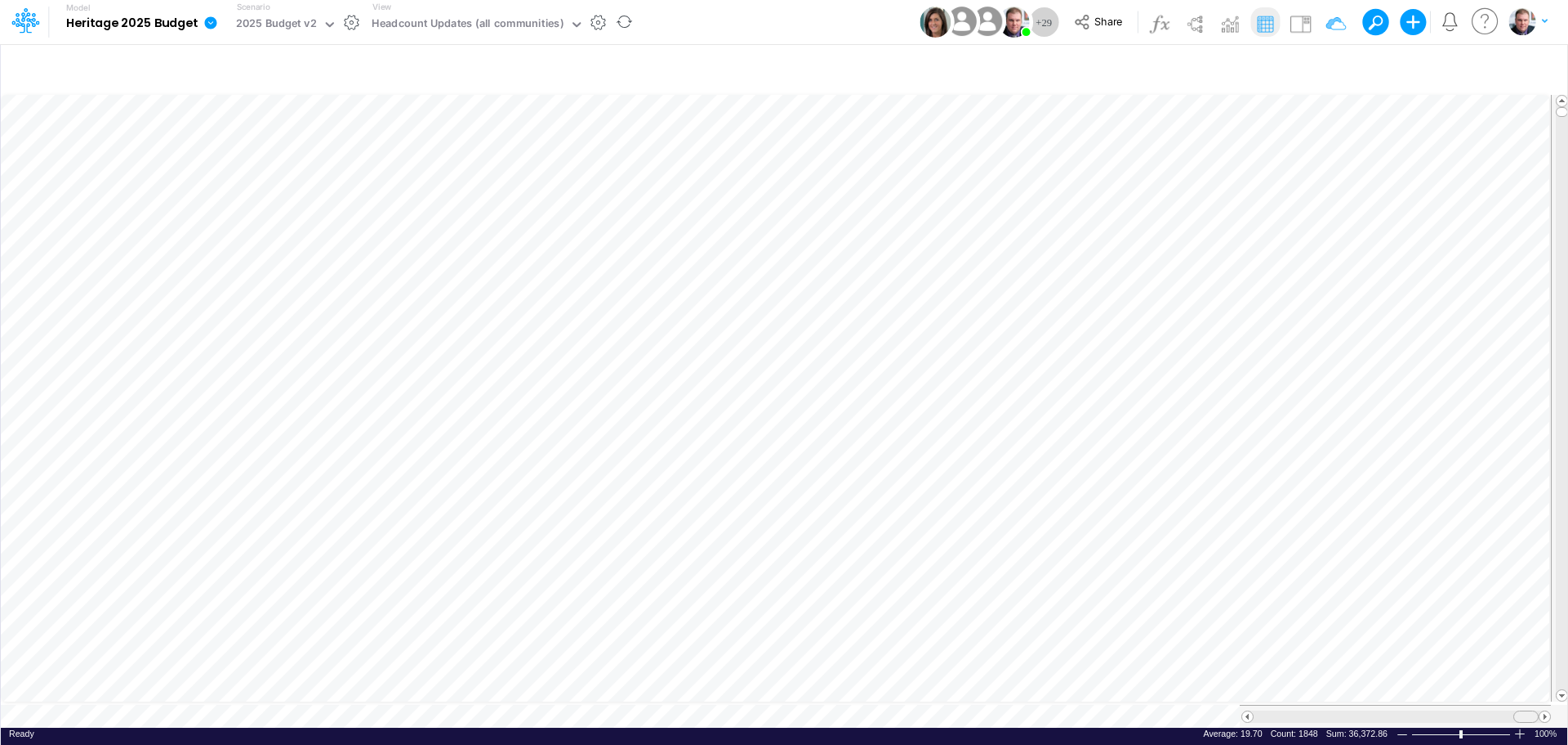
drag, startPoint x: 1524, startPoint y: 712, endPoint x: 1497, endPoint y: 711, distance: 27.0
click at [1521, 711] on span at bounding box center [1526, 716] width 11 height 11
click at [1497, 711] on span at bounding box center [1496, 716] width 11 height 11
drag, startPoint x: 1489, startPoint y: 707, endPoint x: 1519, endPoint y: 704, distance: 30.1
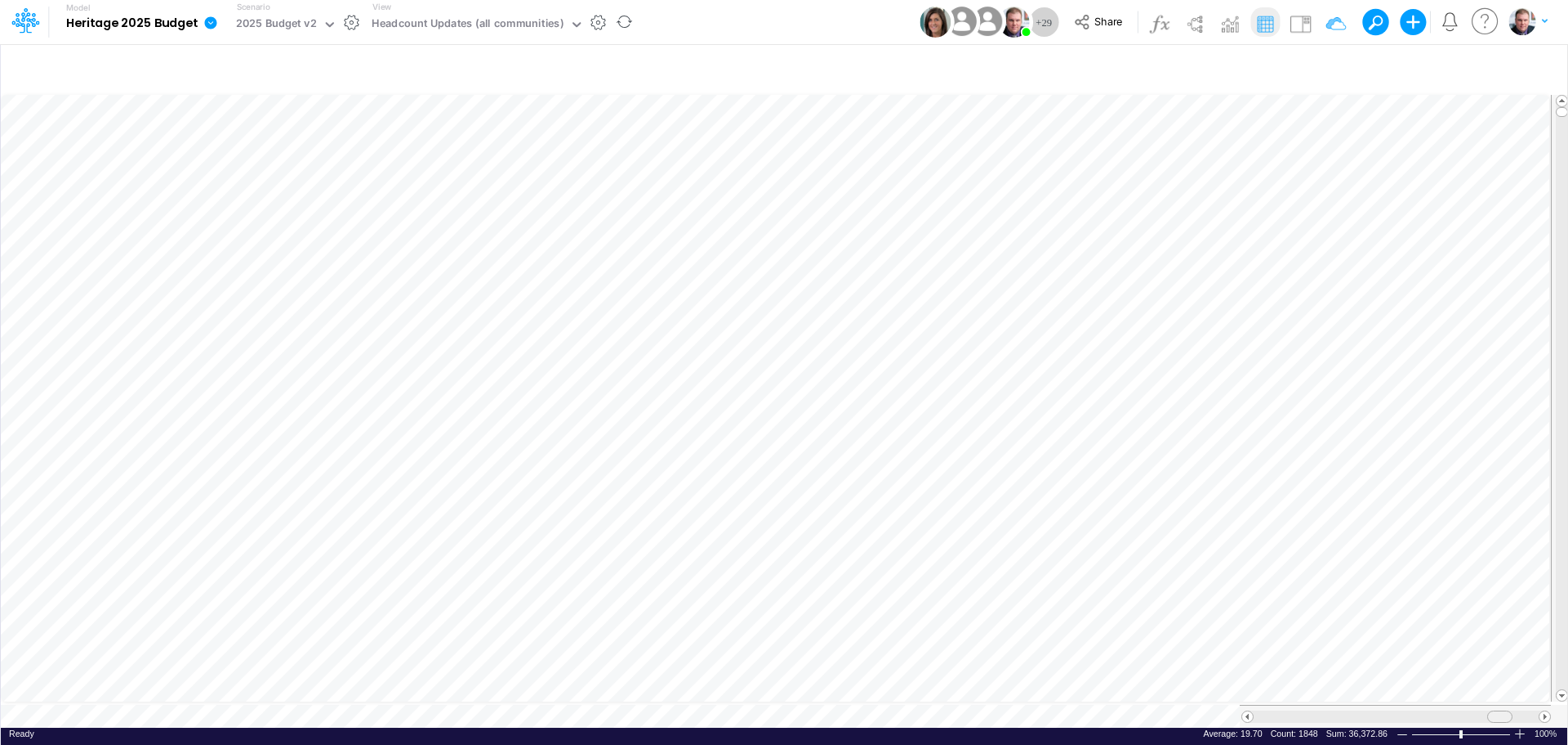
click at [1513, 710] on div at bounding box center [1500, 716] width 25 height 13
drag, startPoint x: 1524, startPoint y: 704, endPoint x: 1507, endPoint y: 706, distance: 17.1
click at [1521, 711] on span at bounding box center [1526, 716] width 11 height 11
click at [1567, 121] on div at bounding box center [1562, 398] width 13 height 582
